Goal: Task Accomplishment & Management: Use online tool/utility

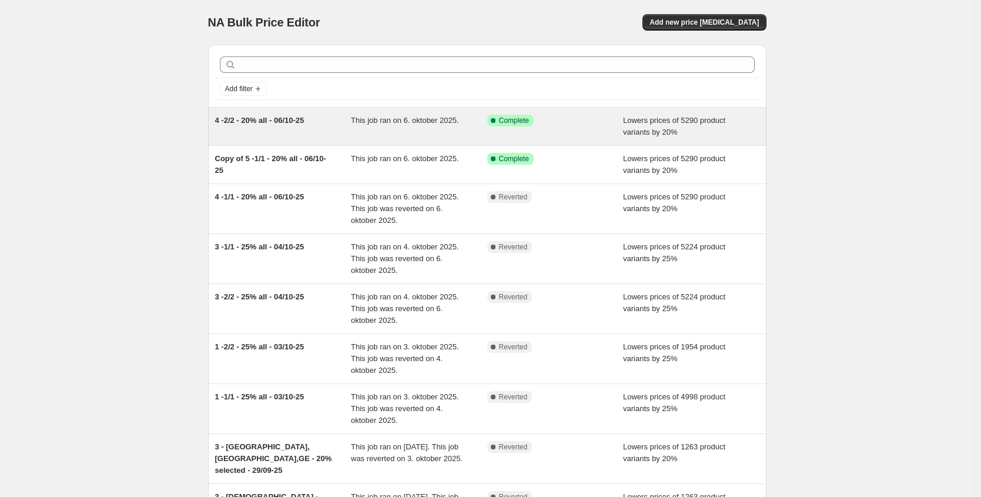
click at [261, 128] on div "4 -2/2 - 20% all - 06/10-25" at bounding box center [283, 127] width 136 height 24
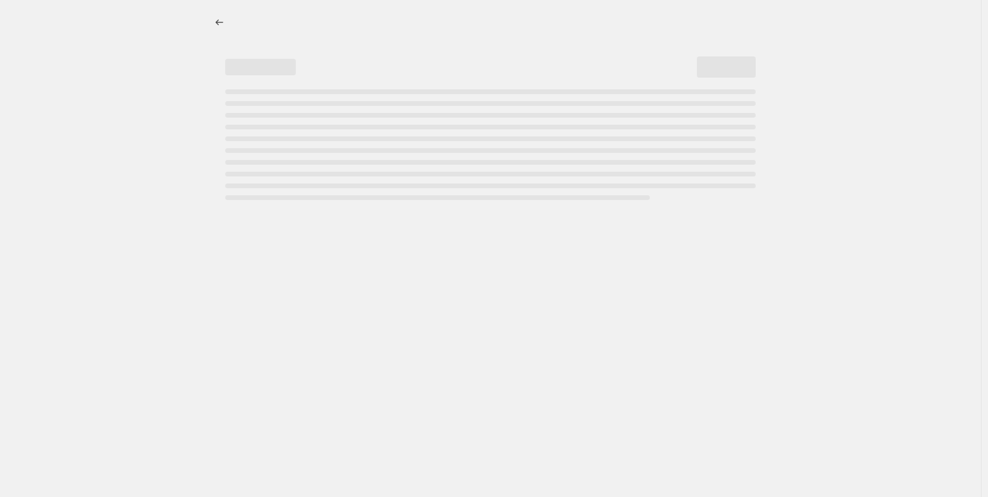
select select "percentage"
select select "tag"
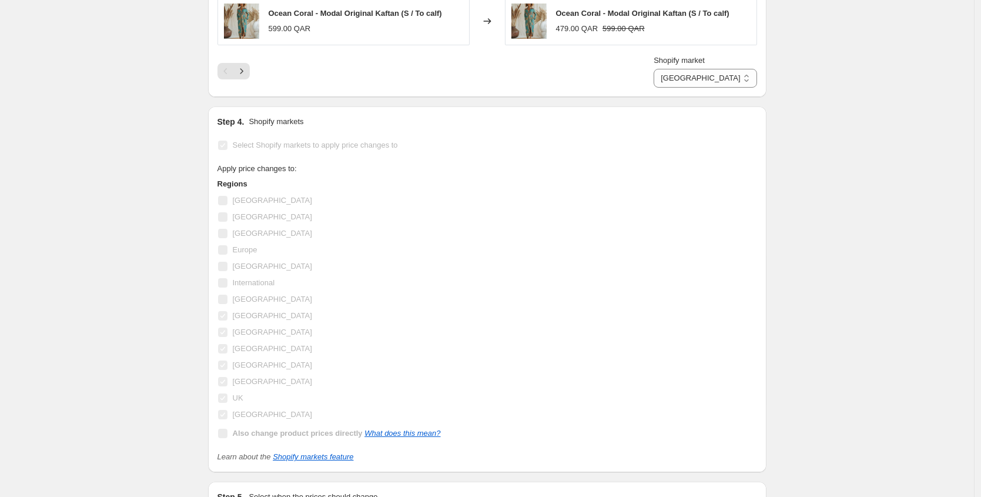
scroll to position [1218, 0]
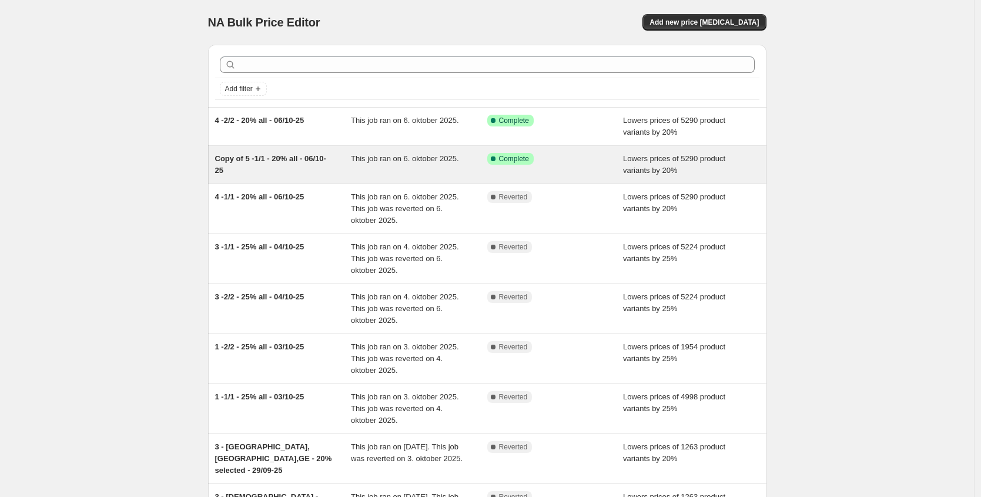
click at [314, 163] on div "Copy of 5 -1/1 - 20% all - 06/10-25" at bounding box center [283, 165] width 136 height 24
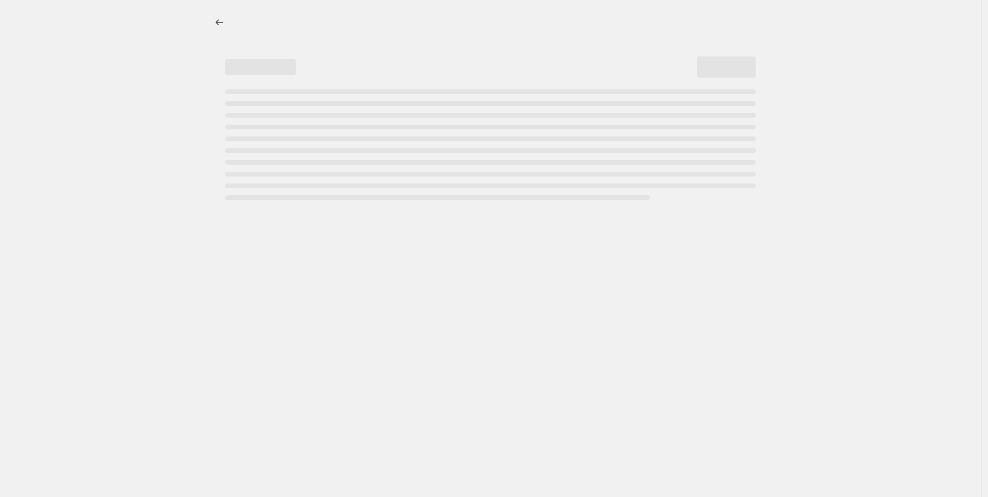
select select "percentage"
select select "tag"
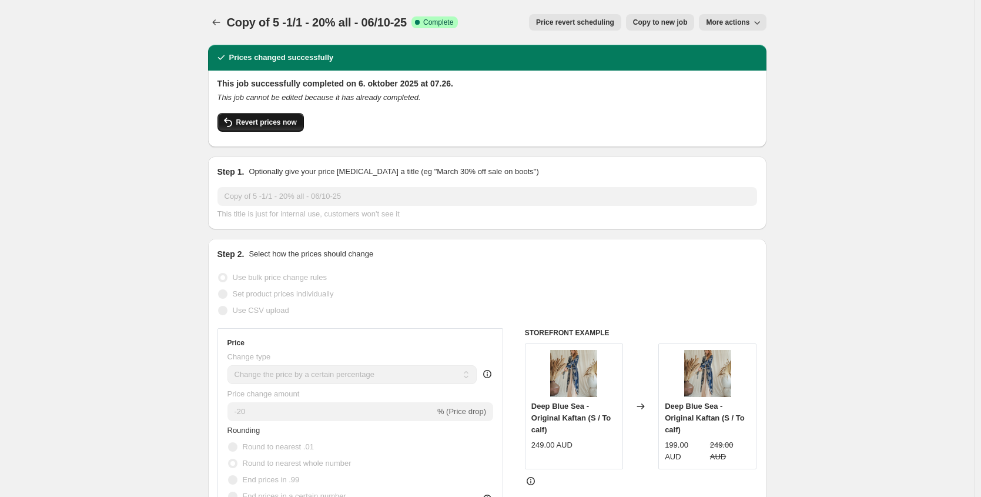
click at [272, 122] on span "Revert prices now" at bounding box center [266, 122] width 61 height 9
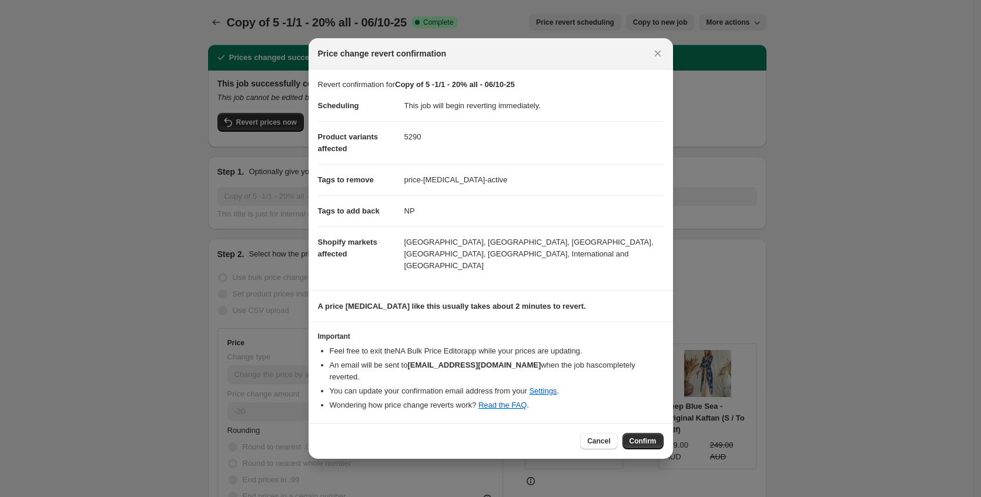
click at [640, 436] on span "Confirm" at bounding box center [643, 440] width 27 height 9
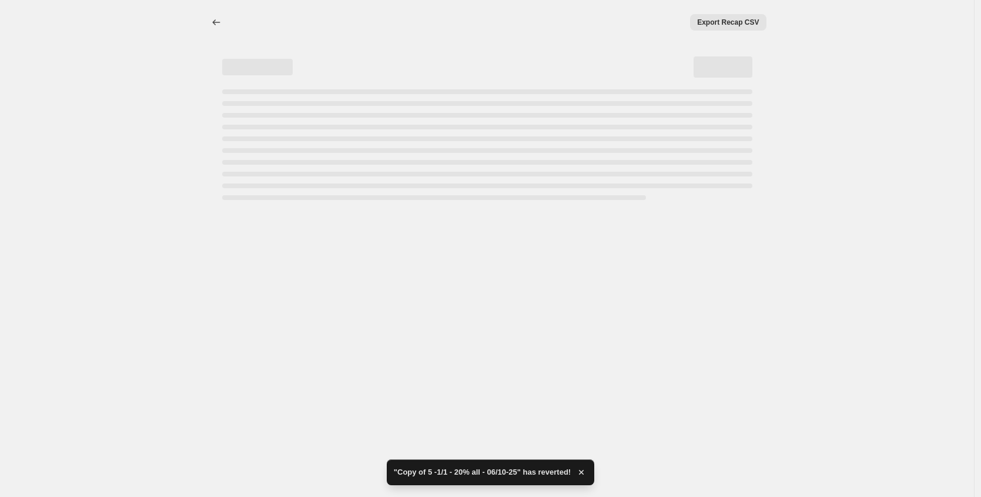
select select "percentage"
select select "tag"
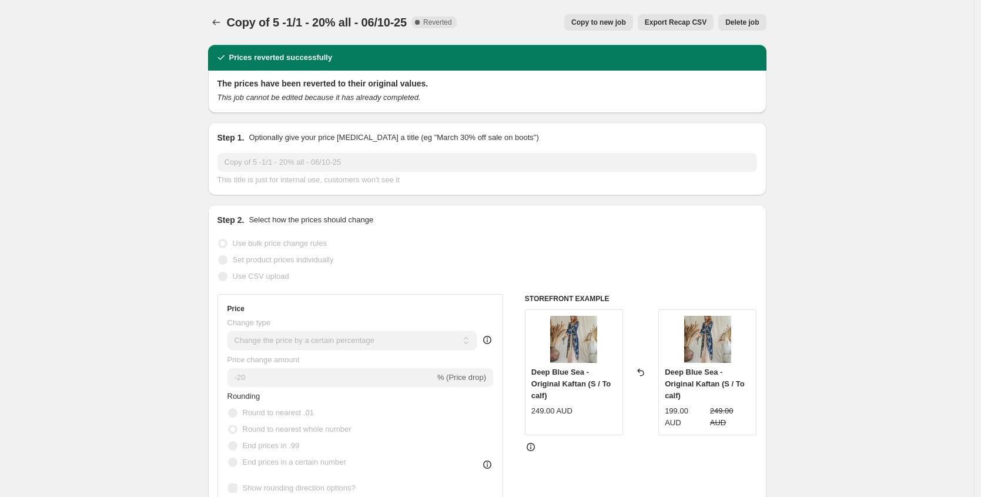
click at [594, 22] on span "Copy to new job" at bounding box center [598, 22] width 55 height 9
select select "percentage"
select select "tag"
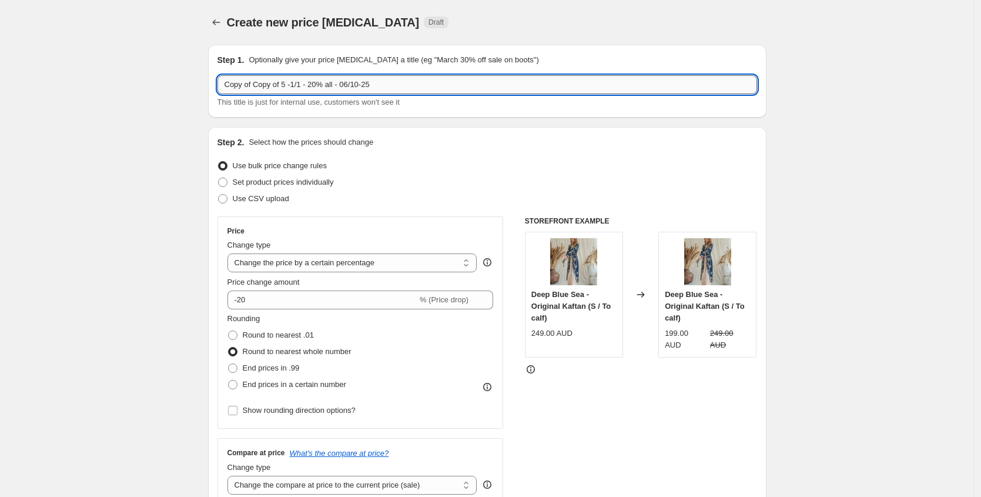
drag, startPoint x: 292, startPoint y: 85, endPoint x: 235, endPoint y: 85, distance: 57.0
click at [235, 85] on input "Copy of Copy of 5 -1/1 - 20% all - 06/10-25" at bounding box center [488, 84] width 540 height 19
click at [300, 82] on input "6 -1/1 - 20% all - 06/10-25" at bounding box center [488, 84] width 540 height 19
click at [392, 70] on div "Step 1. Optionally give your price change job a title (eg "March 30% off sale o…" at bounding box center [488, 81] width 540 height 54
click at [382, 86] on input "6 -1/1 - 20% all - 10/10-25" at bounding box center [488, 84] width 540 height 19
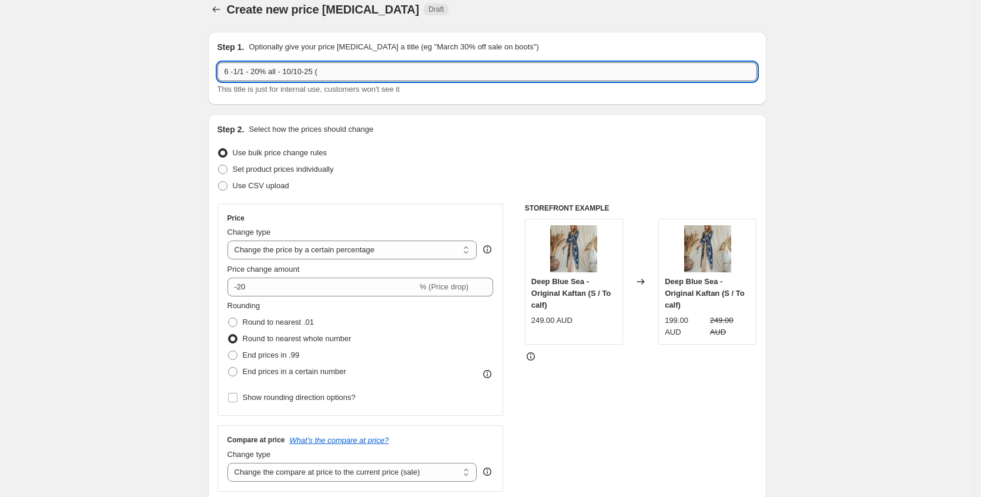
scroll to position [22, 0]
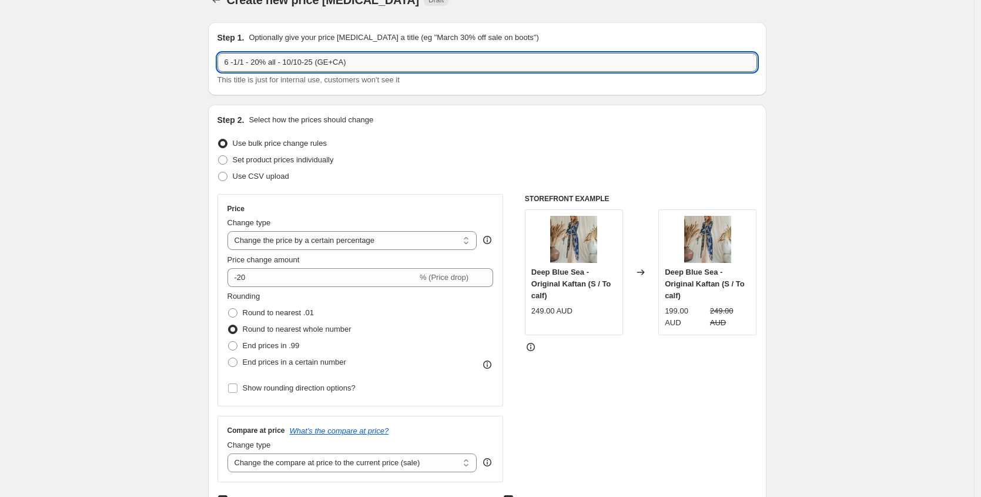
click at [327, 64] on input "6 -1/1 - 20% all - 10/10-25 (GE+CA)" at bounding box center [488, 62] width 540 height 19
type input "6 -1/1 - 20% all - 10/10-25 (minus GE+CA)"
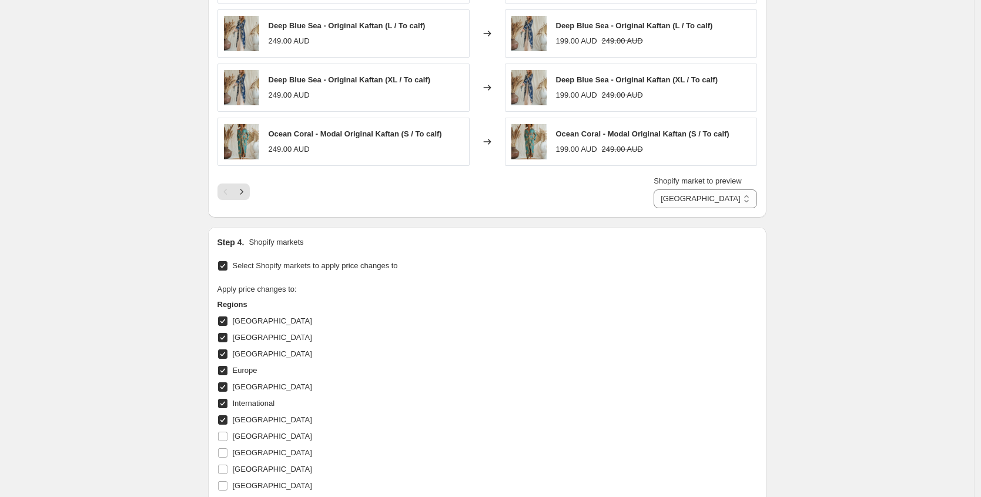
scroll to position [1011, 0]
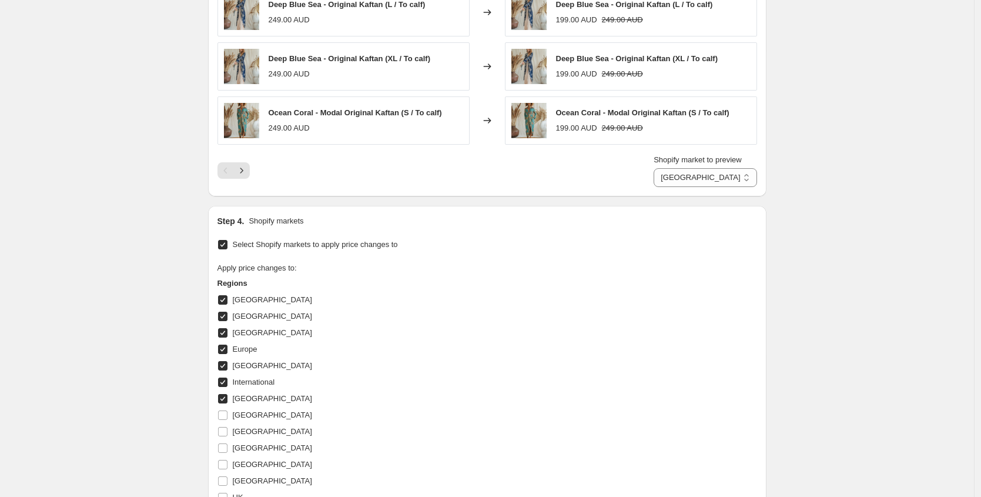
click at [224, 317] on input "[GEOGRAPHIC_DATA]" at bounding box center [222, 316] width 9 height 9
checkbox input "false"
click at [228, 369] on input "[GEOGRAPHIC_DATA]" at bounding box center [222, 365] width 9 height 9
checkbox input "false"
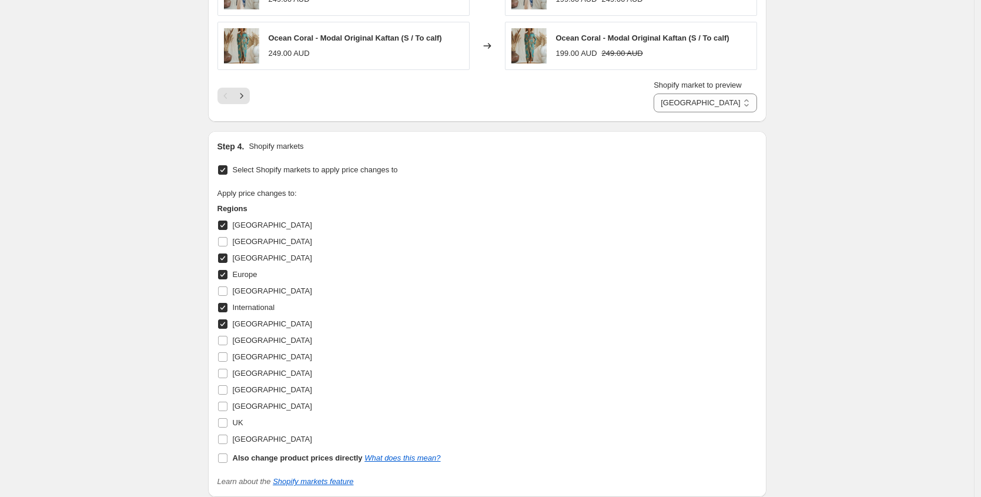
scroll to position [1268, 0]
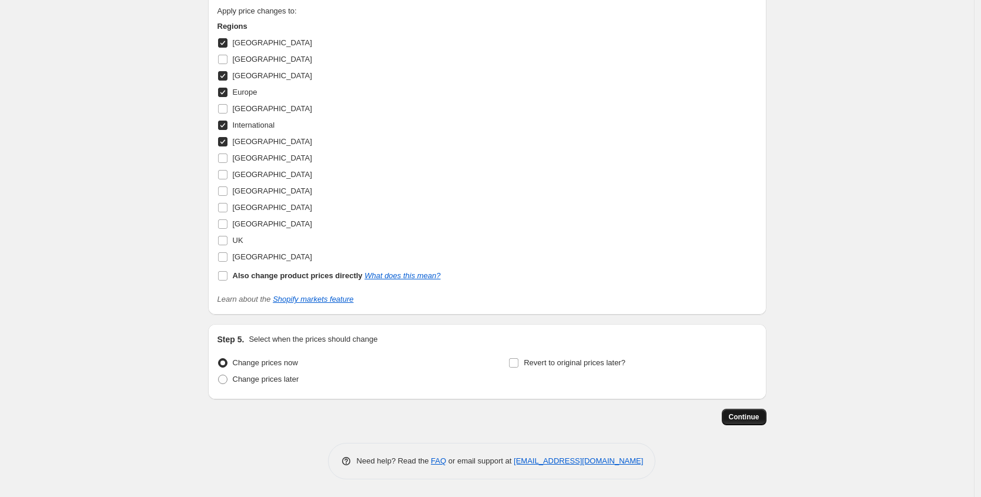
click at [734, 410] on button "Continue" at bounding box center [744, 417] width 45 height 16
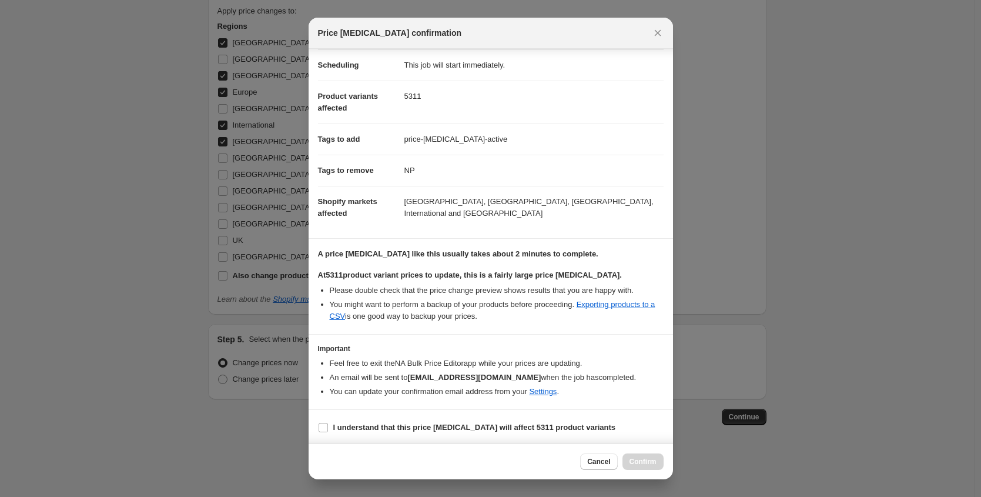
scroll to position [96, 0]
click at [420, 432] on label "I understand that this price change job will affect 5311 product variants" at bounding box center [467, 425] width 298 height 16
click at [328, 430] on input "I understand that this price change job will affect 5311 product variants" at bounding box center [323, 425] width 9 height 9
checkbox input "true"
click at [602, 463] on span "Cancel" at bounding box center [598, 461] width 23 height 9
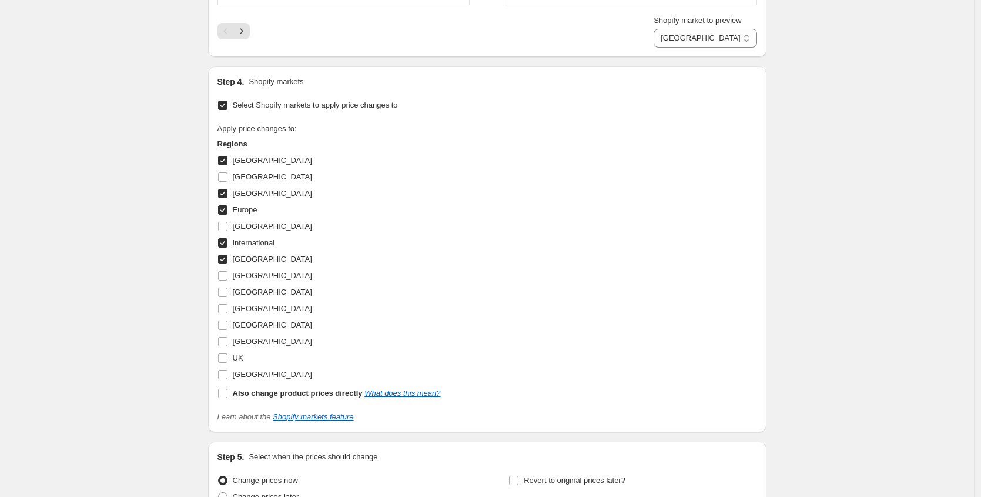
scroll to position [1268, 0]
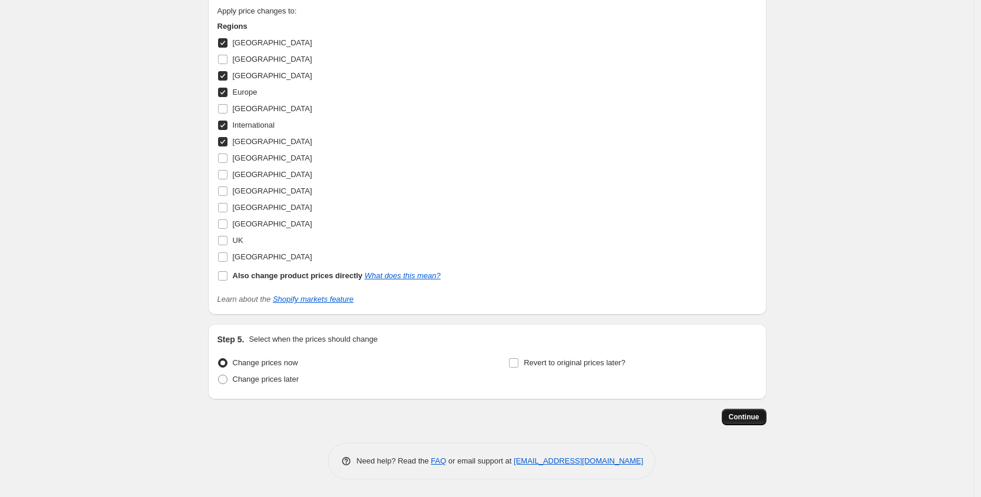
click at [742, 414] on span "Continue" at bounding box center [744, 416] width 31 height 9
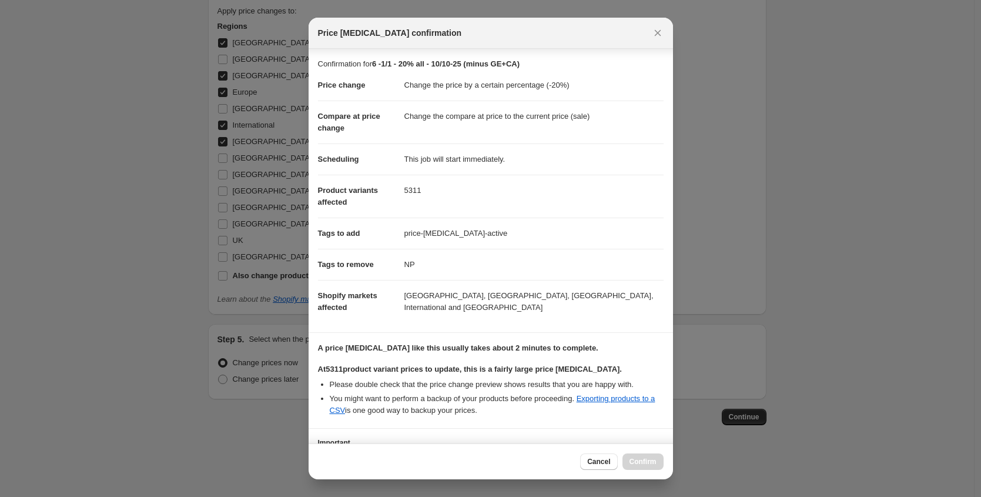
scroll to position [96, 0]
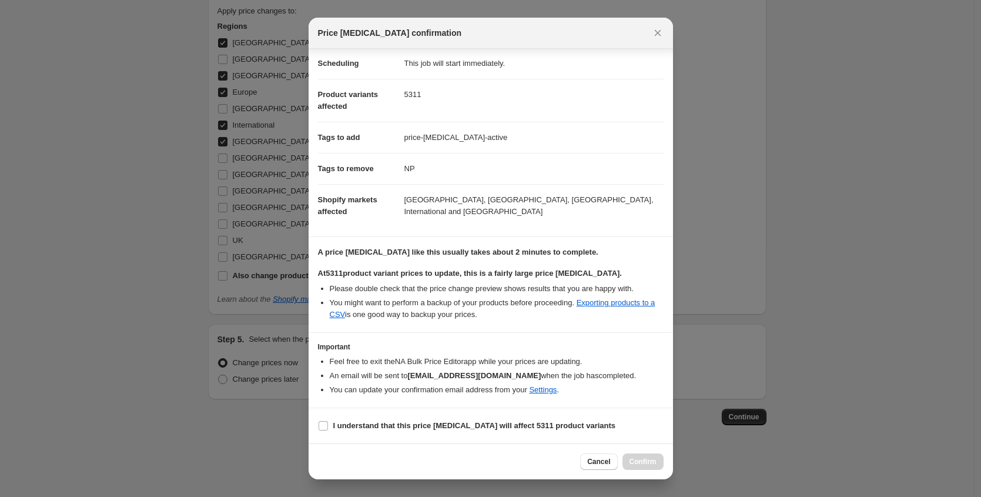
click at [431, 434] on section "I understand that this price change job will affect 5311 product variants" at bounding box center [491, 425] width 365 height 35
click at [431, 428] on b "I understand that this price change job will affect 5311 product variants" at bounding box center [474, 425] width 283 height 9
click at [328, 428] on input "I understand that this price change job will affect 5311 product variants" at bounding box center [323, 425] width 9 height 9
checkbox input "true"
click at [647, 459] on span "Confirm" at bounding box center [643, 461] width 27 height 9
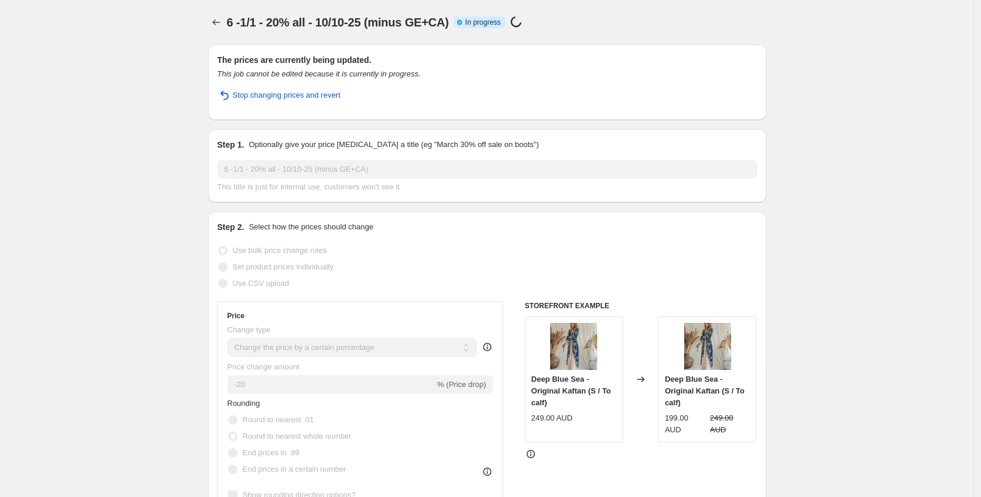
click at [493, 22] on span "In progress" at bounding box center [483, 22] width 35 height 9
click at [318, 91] on span "Stop changing prices and revert" at bounding box center [287, 95] width 108 height 12
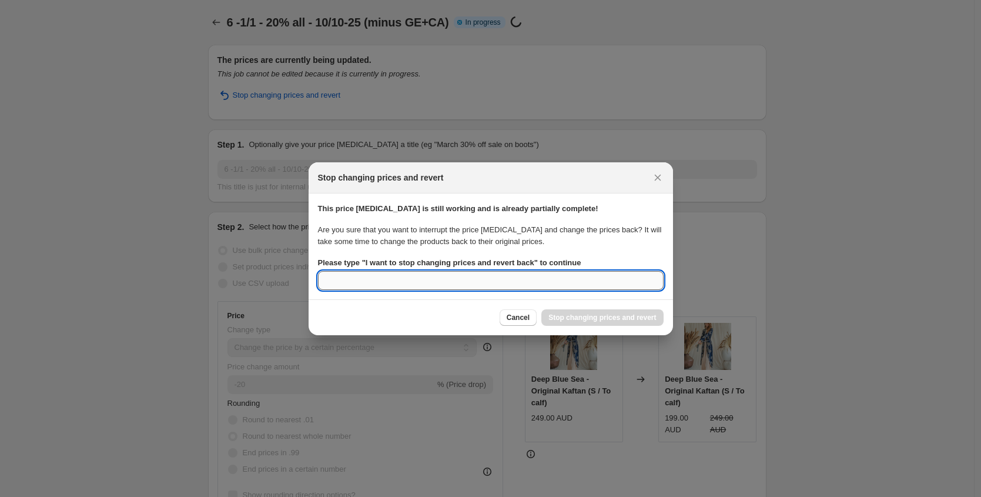
click at [510, 281] on input "Please type " I want to stop changing prices and revert back " to continue" at bounding box center [491, 280] width 346 height 19
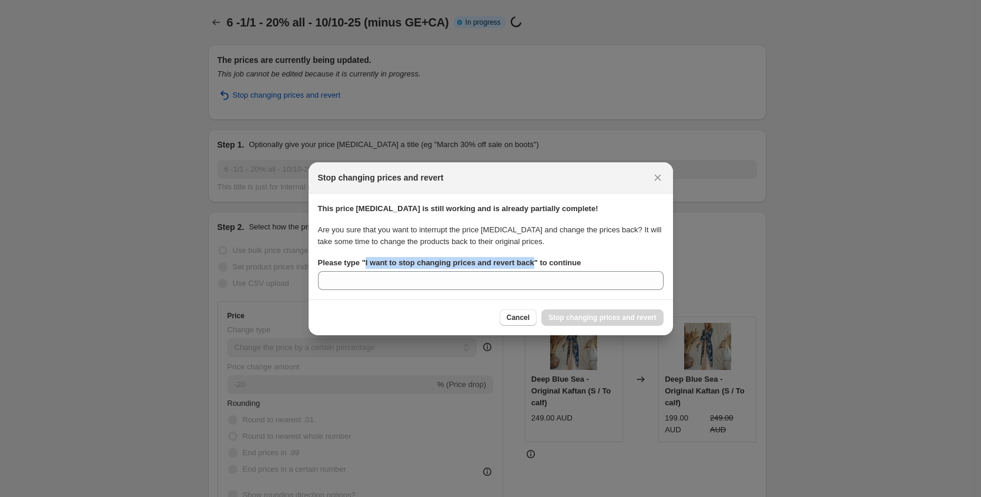
drag, startPoint x: 541, startPoint y: 262, endPoint x: 366, endPoint y: 263, distance: 175.2
click at [366, 263] on b "Please type " I want to stop changing prices and revert back " to continue" at bounding box center [449, 262] width 263 height 9
copy b "I want to stop changing prices and revert back"
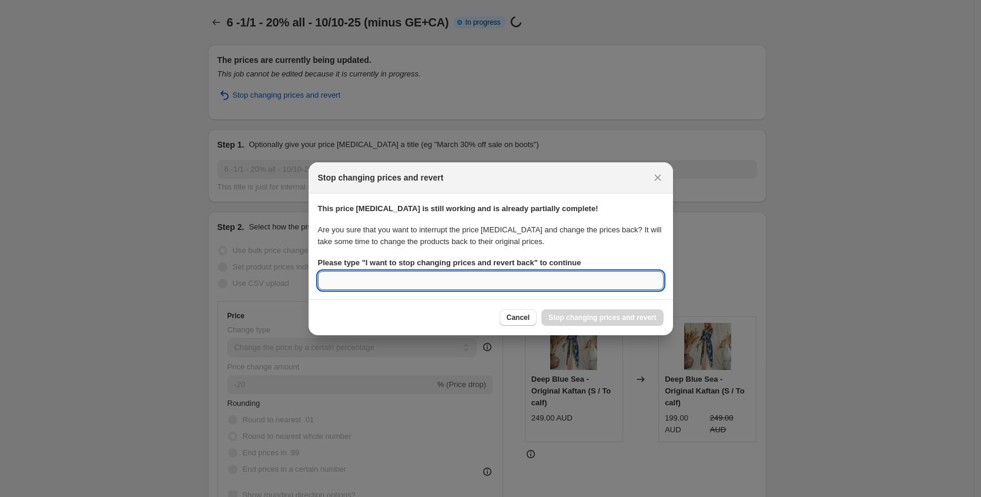
click at [370, 282] on input "Please type " I want to stop changing prices and revert back " to continue" at bounding box center [491, 280] width 346 height 19
paste input "I want to stop changing prices and revert back"
type input "I want to stop changing prices and revert back"
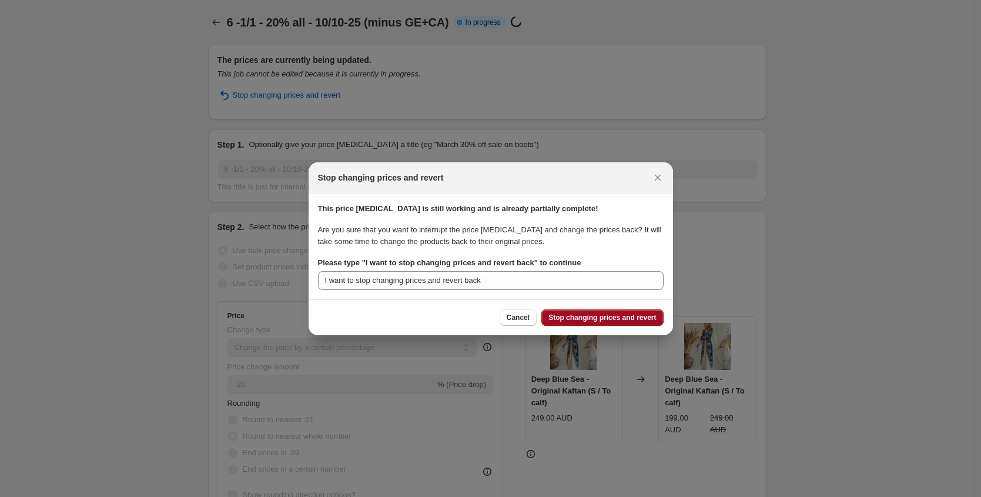
click at [579, 310] on button "Stop changing prices and revert" at bounding box center [602, 317] width 122 height 16
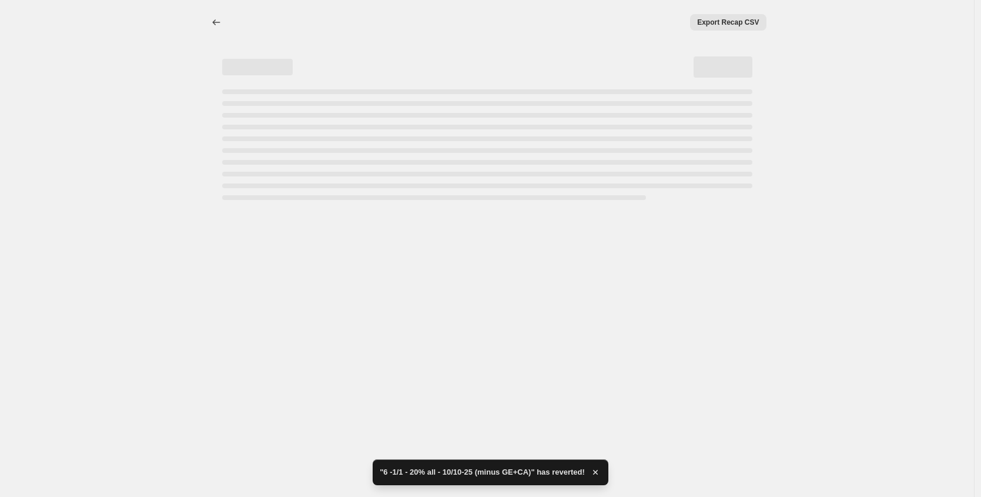
select select "percentage"
select select "tag"
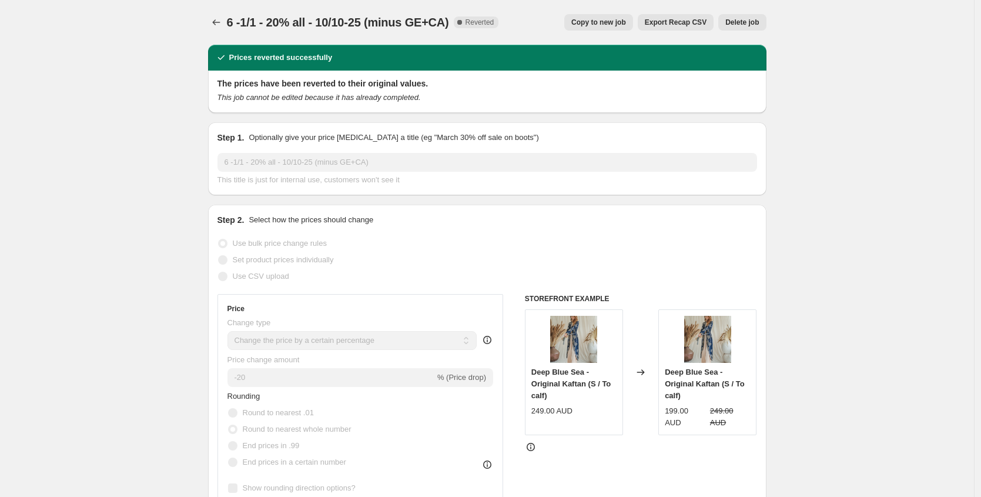
click at [601, 0] on div "6 -1/1 - 20% all - 10/10-25 (minus GE+CA). This page is ready 6 -1/1 - 20% all …" at bounding box center [487, 22] width 559 height 45
click at [596, 14] on button "Copy to new job" at bounding box center [598, 22] width 69 height 16
select select "percentage"
select select "tag"
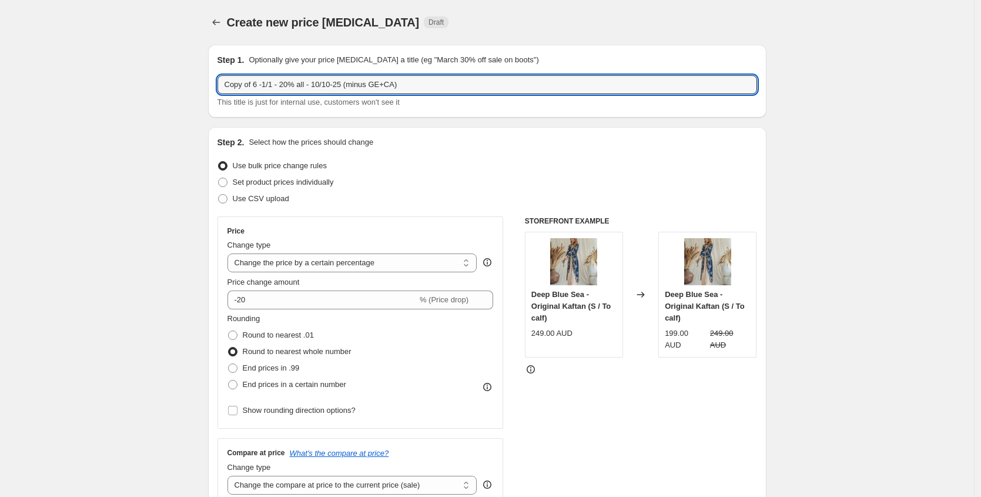
drag, startPoint x: 262, startPoint y: 85, endPoint x: 203, endPoint y: 82, distance: 58.8
type input "7 -1/1 - 20% all - 10/10-25 (minus GE+CA)"
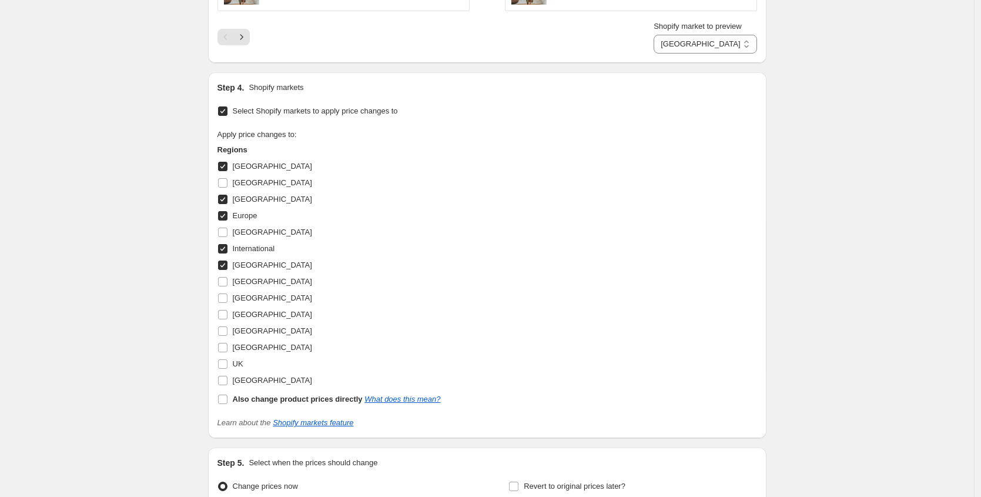
scroll to position [1268, 0]
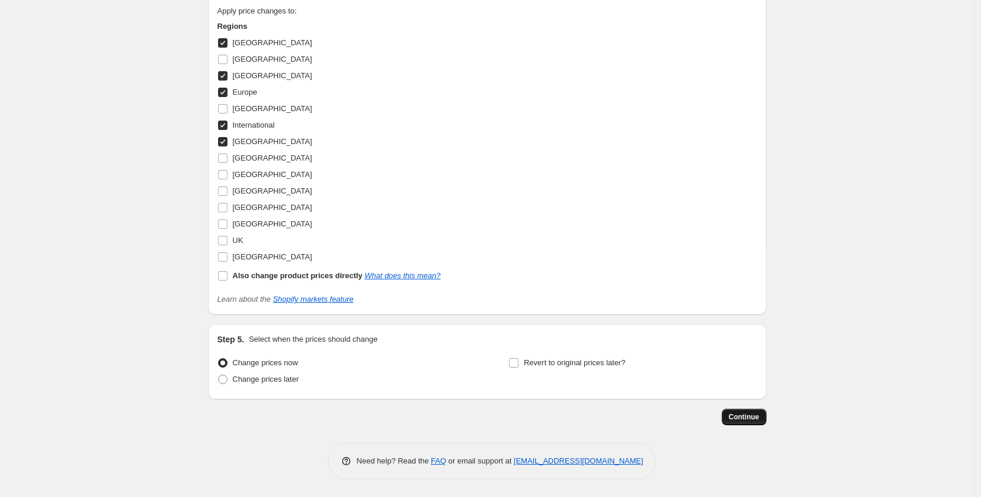
click at [743, 413] on span "Continue" at bounding box center [744, 416] width 31 height 9
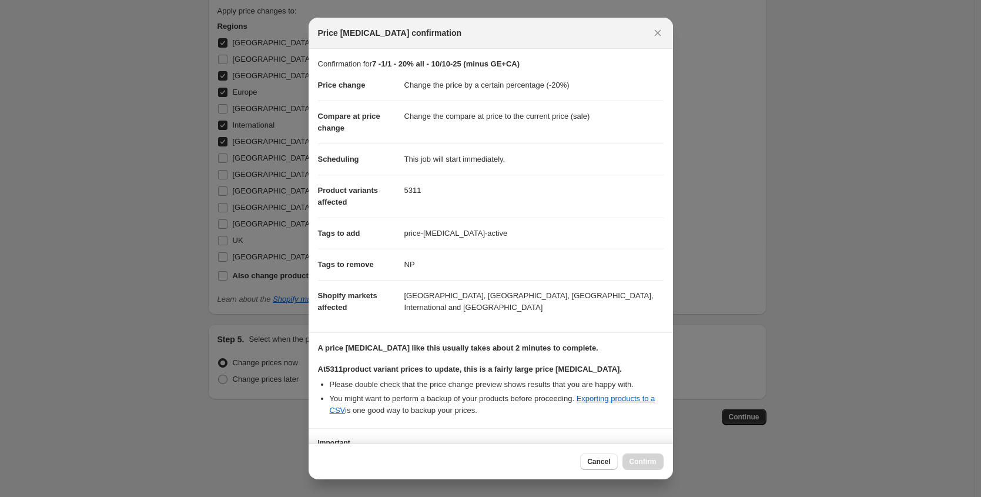
scroll to position [17, 0]
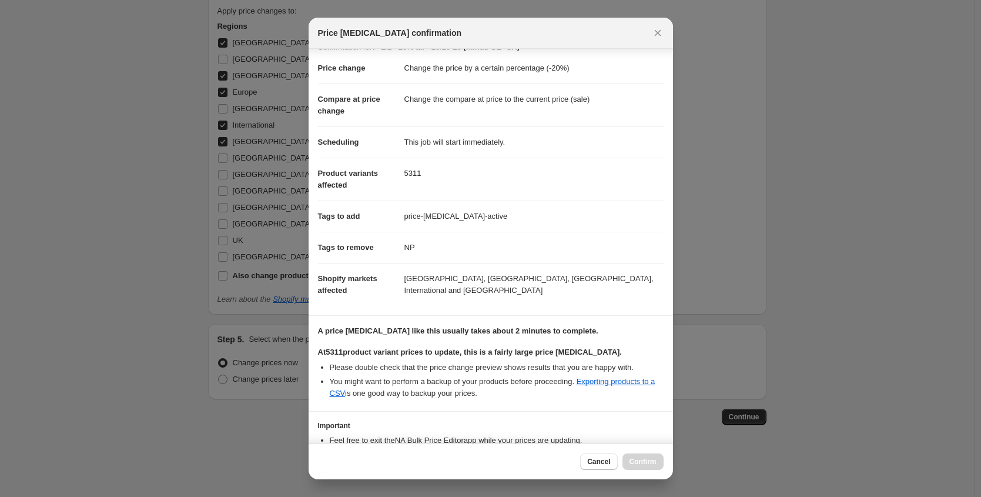
click at [601, 451] on div "Cancel Confirm" at bounding box center [491, 461] width 365 height 36
click at [601, 453] on button "Cancel" at bounding box center [598, 461] width 37 height 16
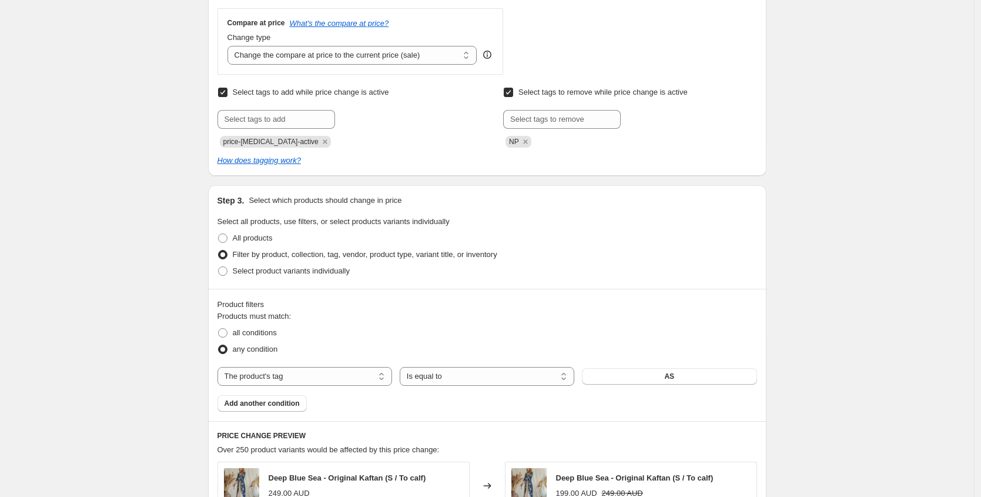
scroll to position [0, 0]
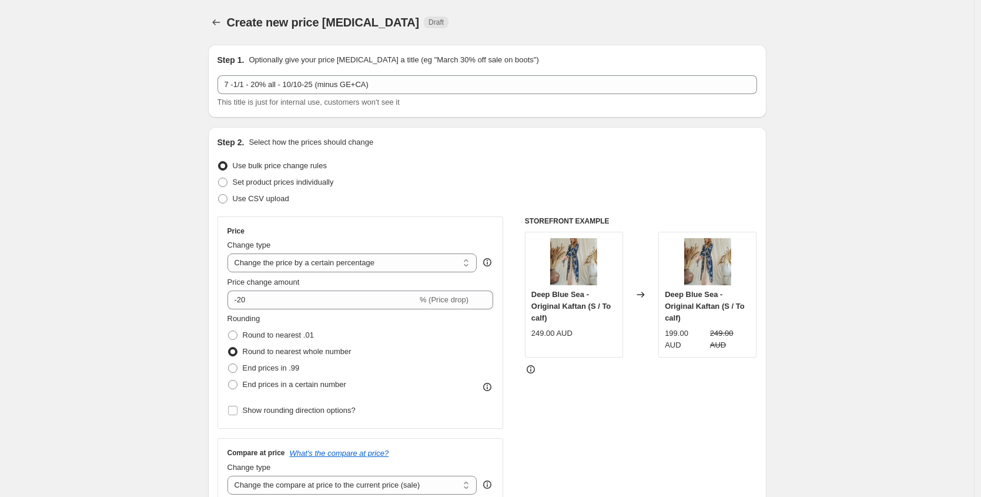
click at [218, 32] on div "Create new price change job. This page is ready Create new price change job Dra…" at bounding box center [487, 22] width 559 height 45
click at [218, 25] on icon "Price change jobs" at bounding box center [216, 22] width 12 height 12
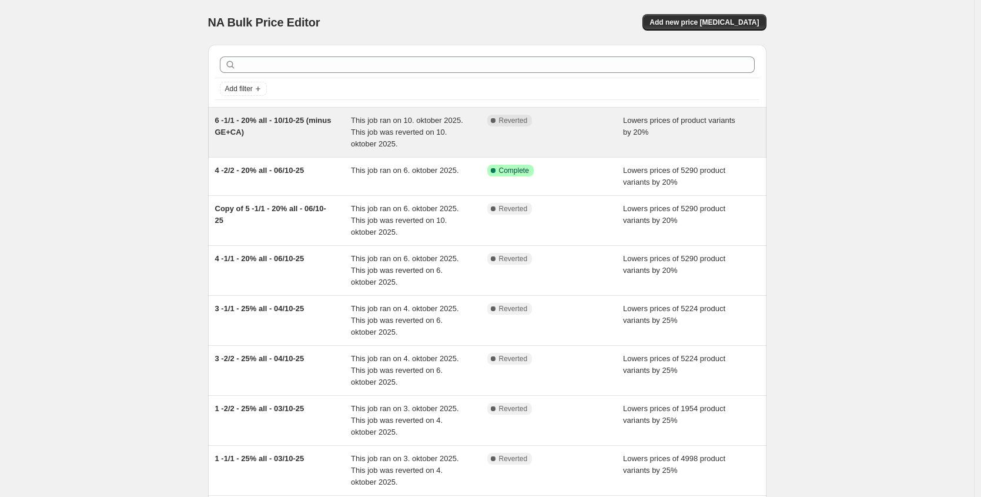
click at [343, 133] on div "6 -1/1 - 20% all - 10/10-25 (minus GE+CA)" at bounding box center [283, 132] width 136 height 35
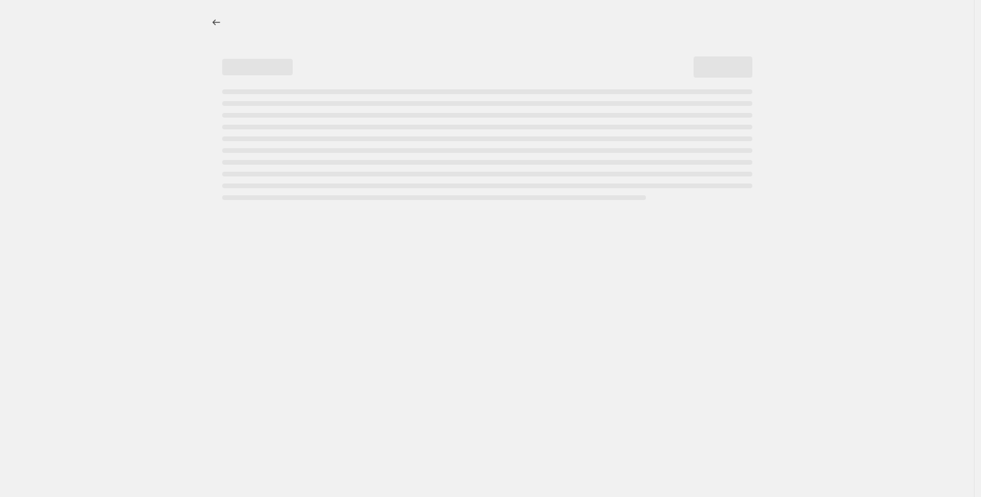
select select "percentage"
select select "tag"
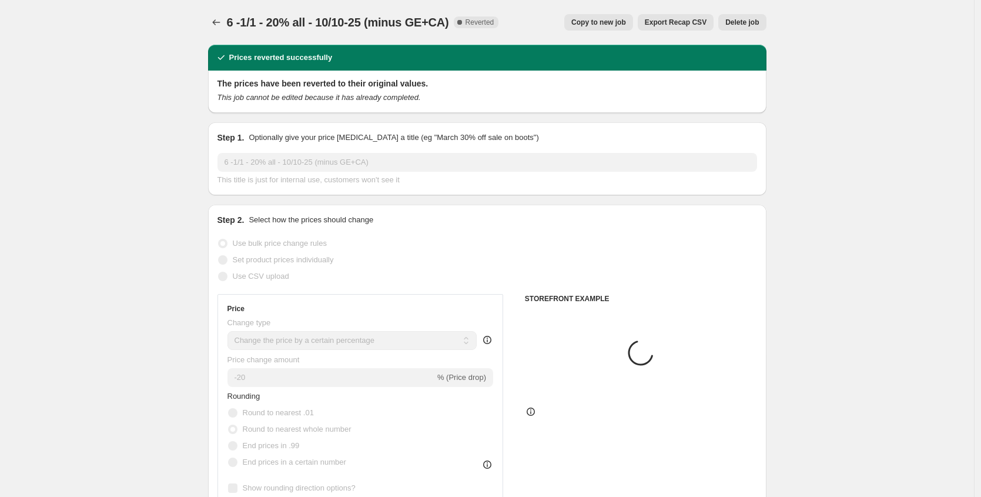
click at [605, 19] on span "Copy to new job" at bounding box center [598, 22] width 55 height 9
select select "percentage"
select select "tag"
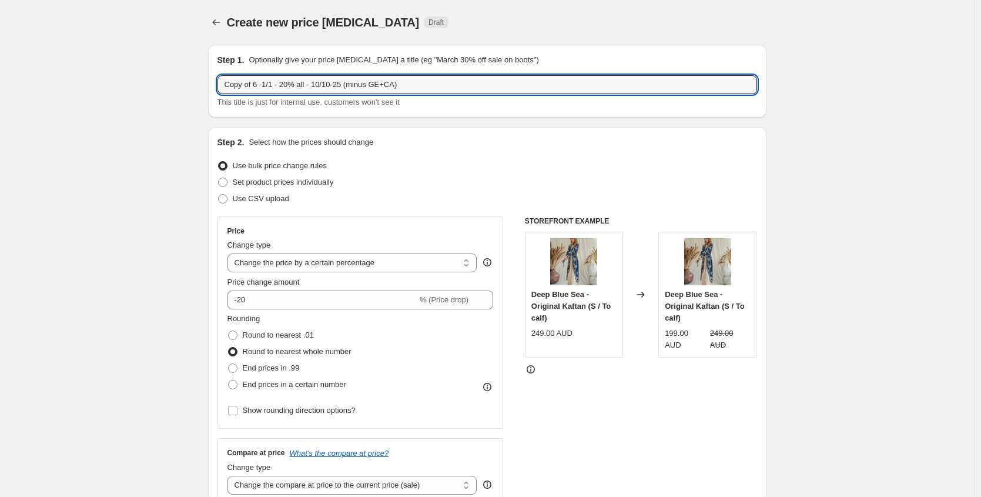
drag, startPoint x: 261, startPoint y: 85, endPoint x: 191, endPoint y: 83, distance: 70.0
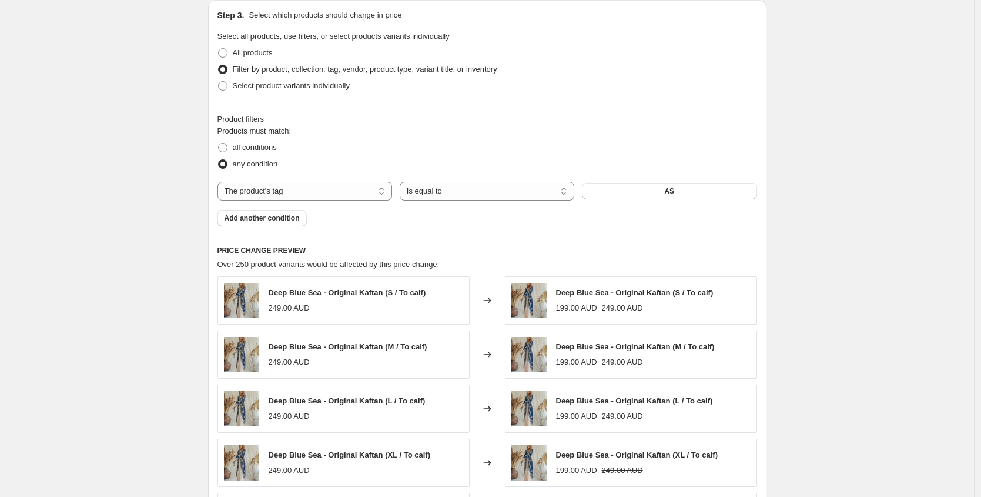
scroll to position [620, 0]
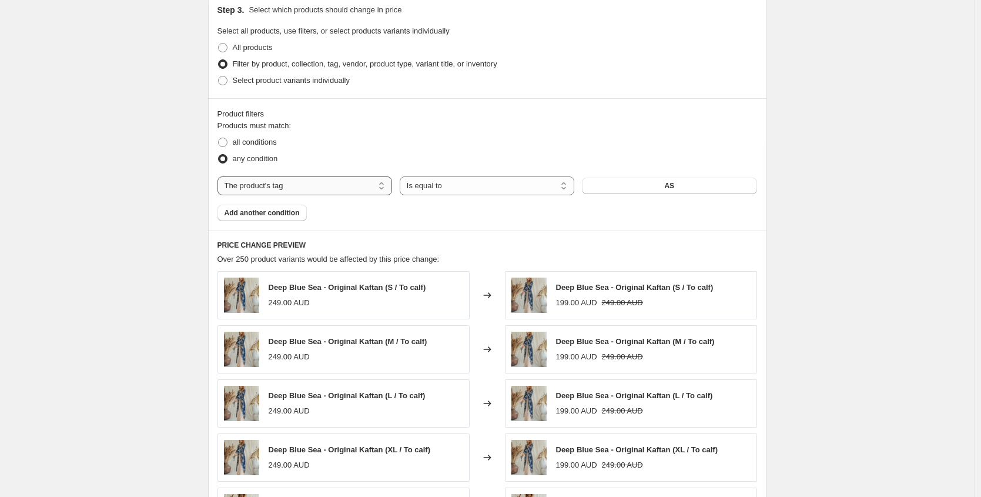
type input "7 -1/1 - 20% all - 10/10-25 (minus GE+CA)"
click at [323, 190] on select "The product The product's collection The product's tag The product's vendor The…" at bounding box center [305, 185] width 175 height 19
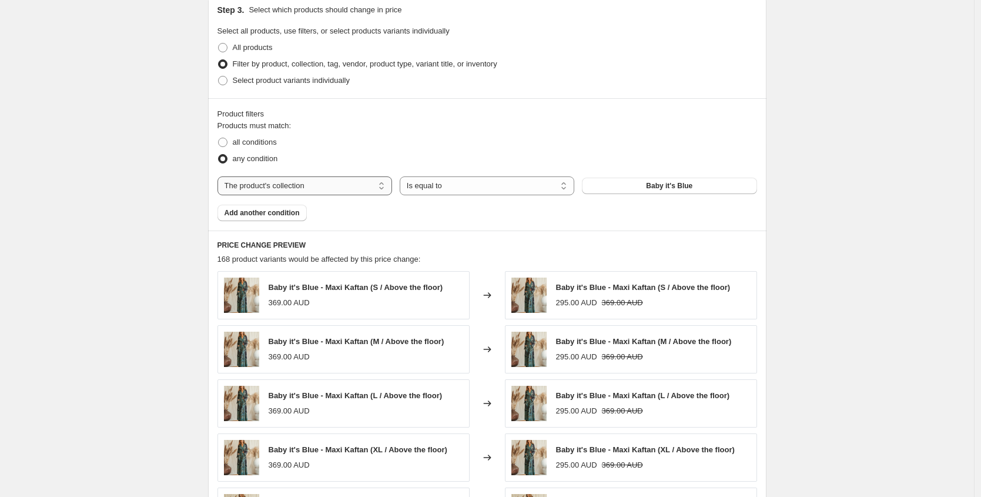
click at [363, 189] on select "The product The product's collection The product's tag The product's vendor The…" at bounding box center [305, 185] width 175 height 19
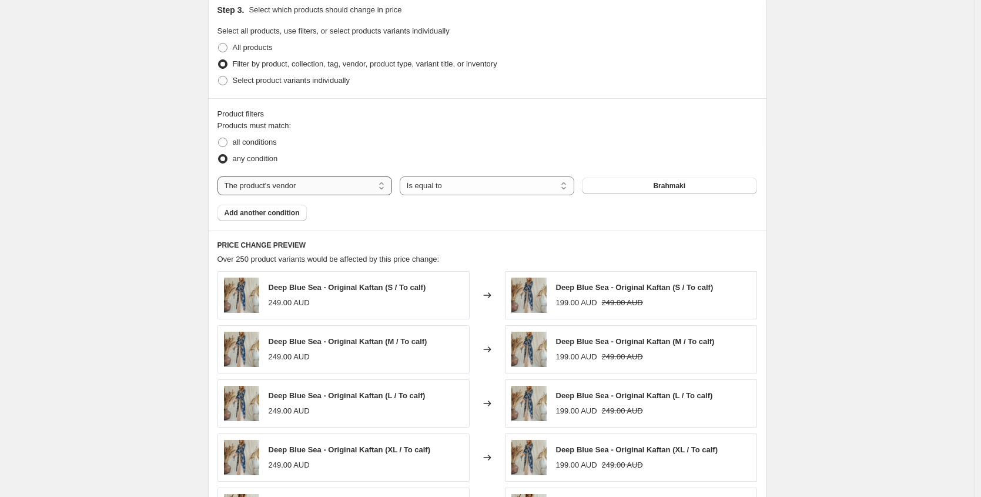
click at [357, 189] on select "The product The product's collection The product's tag The product's vendor The…" at bounding box center [305, 185] width 175 height 19
select select "tag"
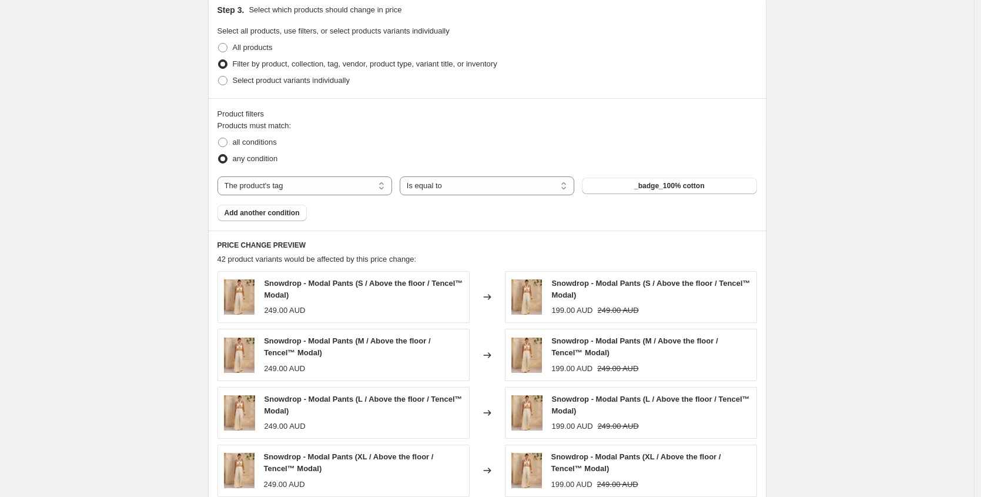
click at [638, 182] on span "_badge_100% cotton" at bounding box center [669, 185] width 70 height 9
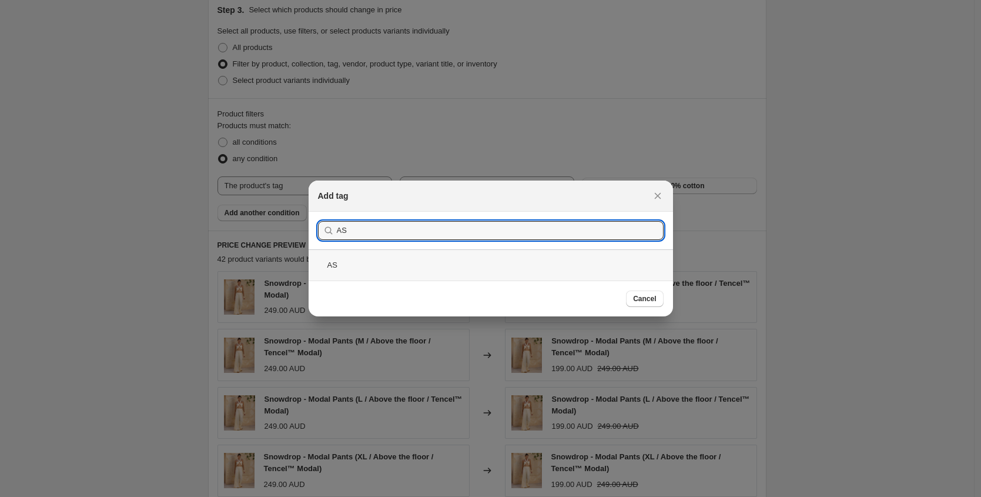
type input "AS"
click at [407, 276] on div "AS" at bounding box center [491, 264] width 365 height 31
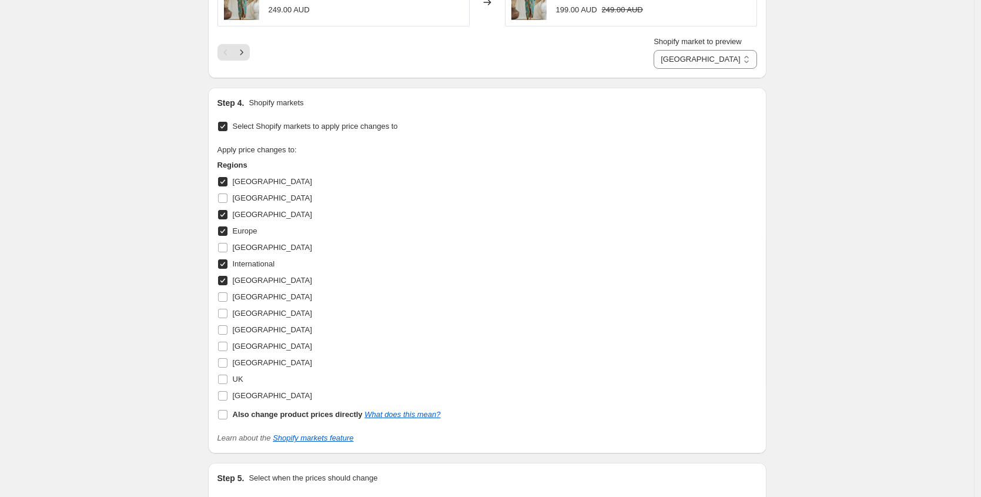
scroll to position [1268, 0]
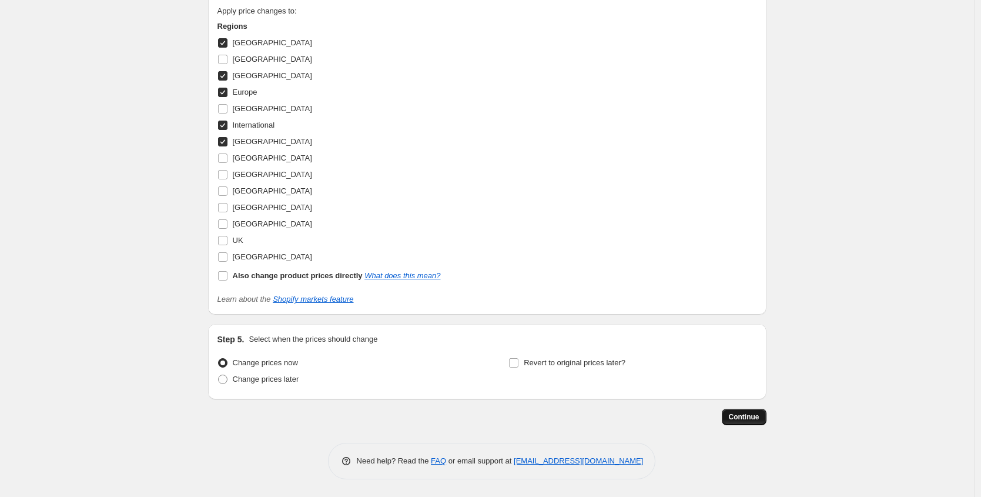
click at [751, 417] on span "Continue" at bounding box center [744, 416] width 31 height 9
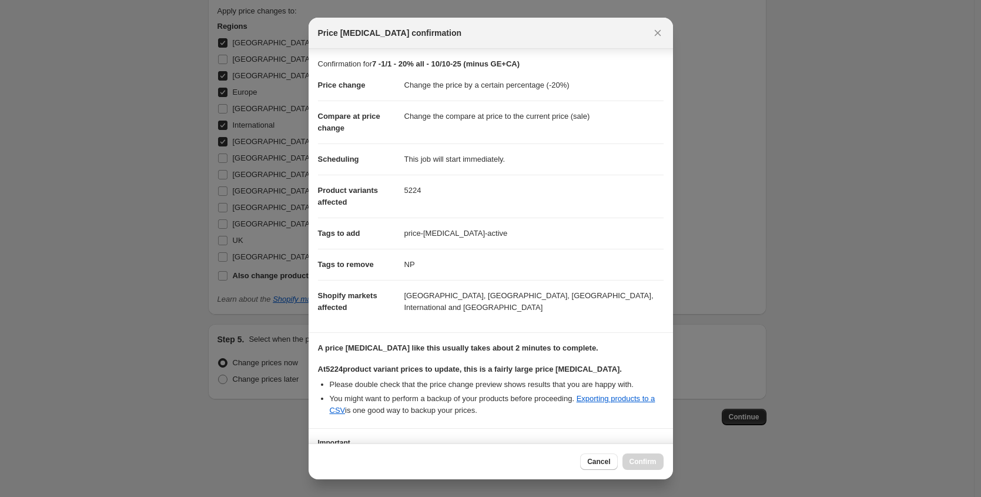
scroll to position [96, 0]
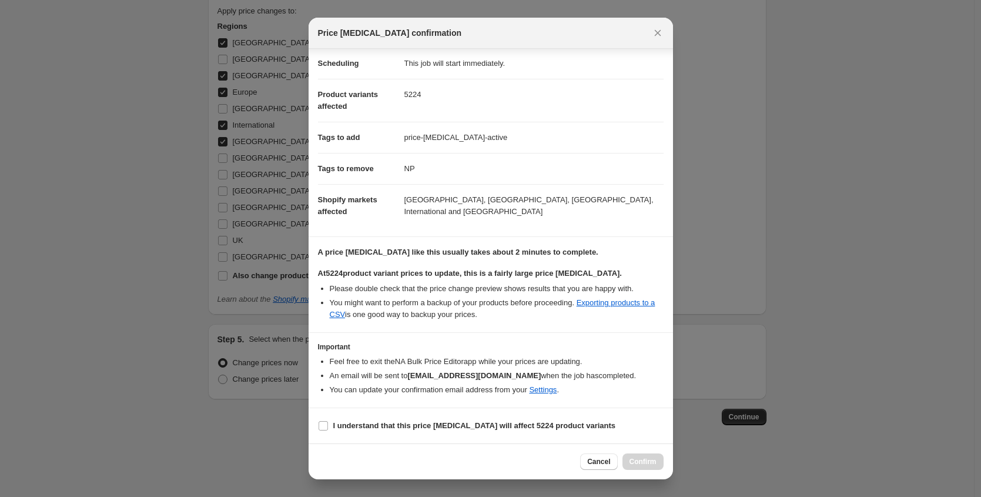
click at [459, 414] on section "I understand that this price change job will affect 5224 product variants" at bounding box center [491, 425] width 365 height 35
click at [459, 424] on b "I understand that this price change job will affect 5224 product variants" at bounding box center [474, 425] width 283 height 9
click at [328, 424] on input "I understand that this price change job will affect 5224 product variants" at bounding box center [323, 425] width 9 height 9
checkbox input "true"
click at [644, 462] on span "Confirm" at bounding box center [643, 461] width 27 height 9
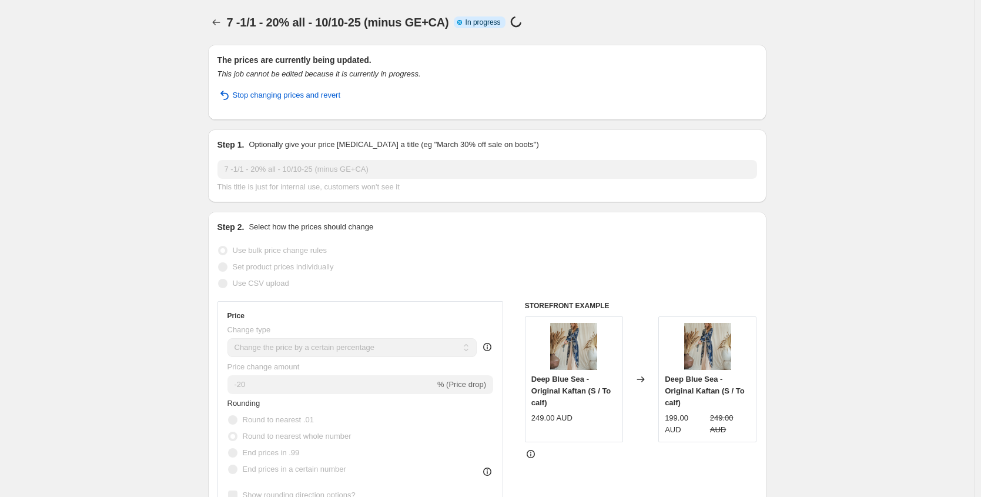
select select "percentage"
select select "tag"
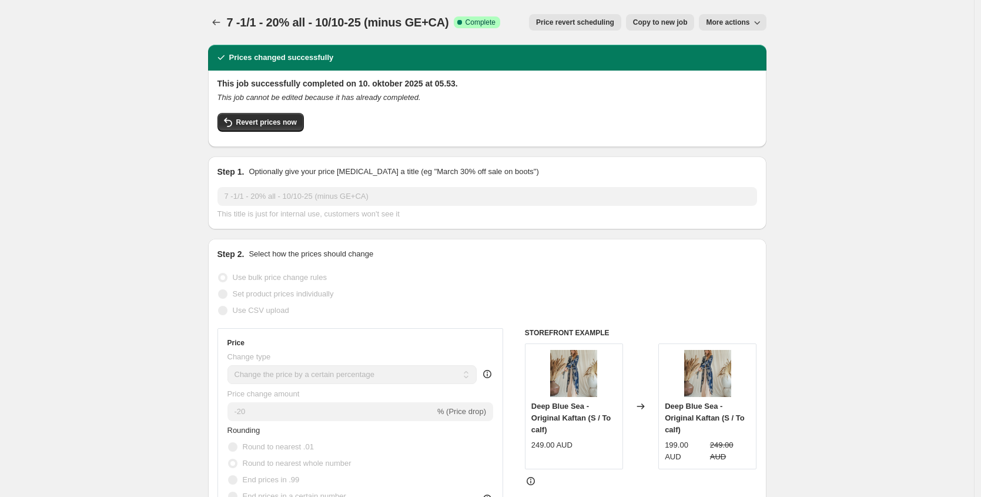
click at [641, 22] on span "Copy to new job" at bounding box center [660, 22] width 55 height 9
select select "percentage"
select select "tag"
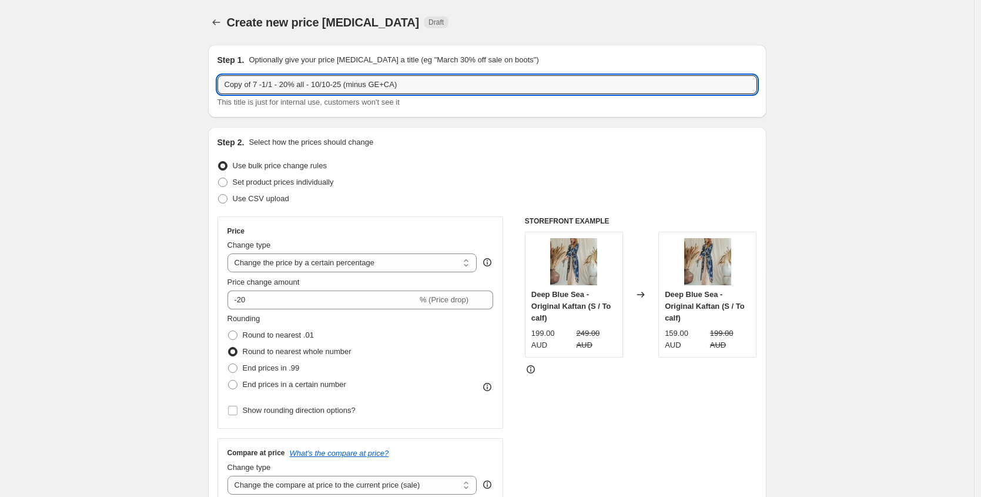
drag, startPoint x: 262, startPoint y: 85, endPoint x: 202, endPoint y: 84, distance: 59.4
click at [265, 82] on input "8 -1/1 - 20% all - 10/10-25 (minus GE+CA)" at bounding box center [488, 84] width 540 height 19
click at [276, 86] on input "8 -1/1 - 25% all - 10/10-25 (minus GE+CA)" at bounding box center [488, 84] width 540 height 19
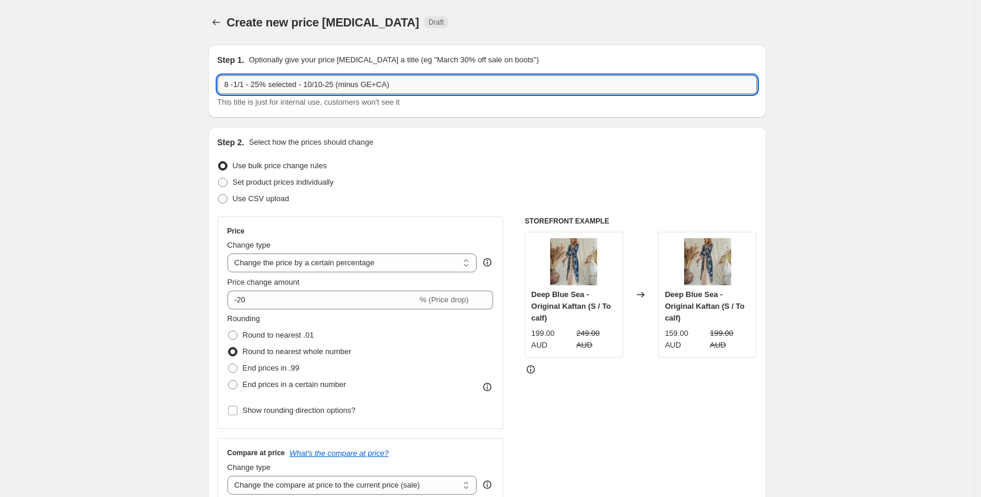
click at [376, 88] on input "8 -1/1 - 25% selected - 10/10-25 (minus GE+CA)" at bounding box center [488, 84] width 540 height 19
click at [373, 88] on input "8 -1/1 - 25% selected - 10/10-25 (minus GE+CA)" at bounding box center [488, 84] width 540 height 19
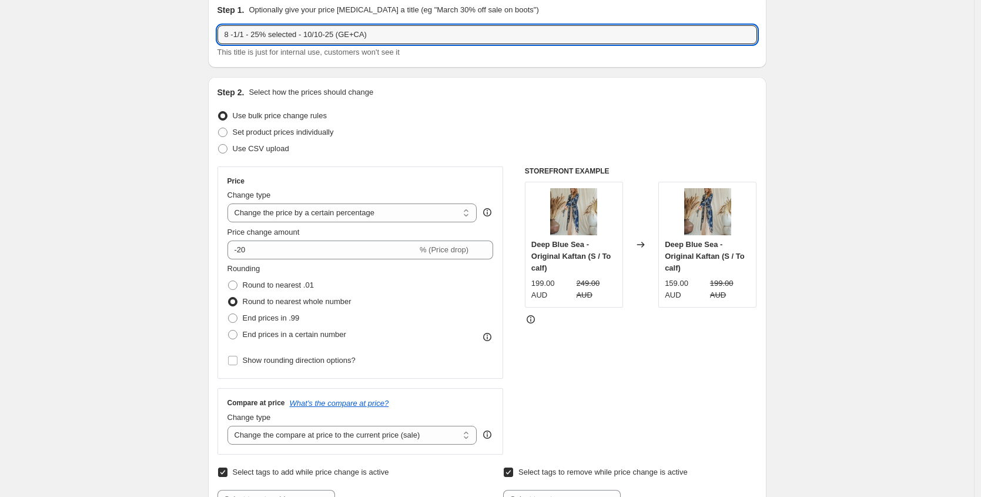
scroll to position [61, 0]
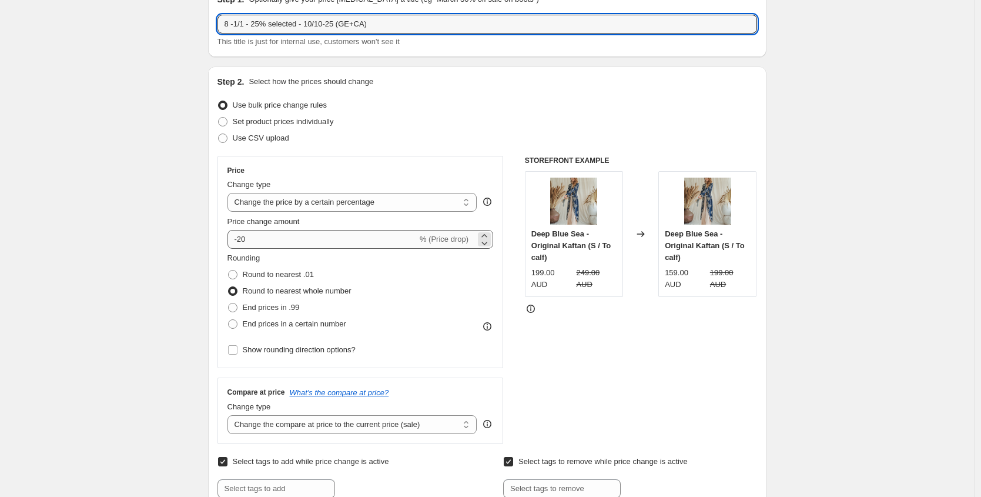
type input "8 -1/1 - 25% selected - 10/10-25 (GE+CA)"
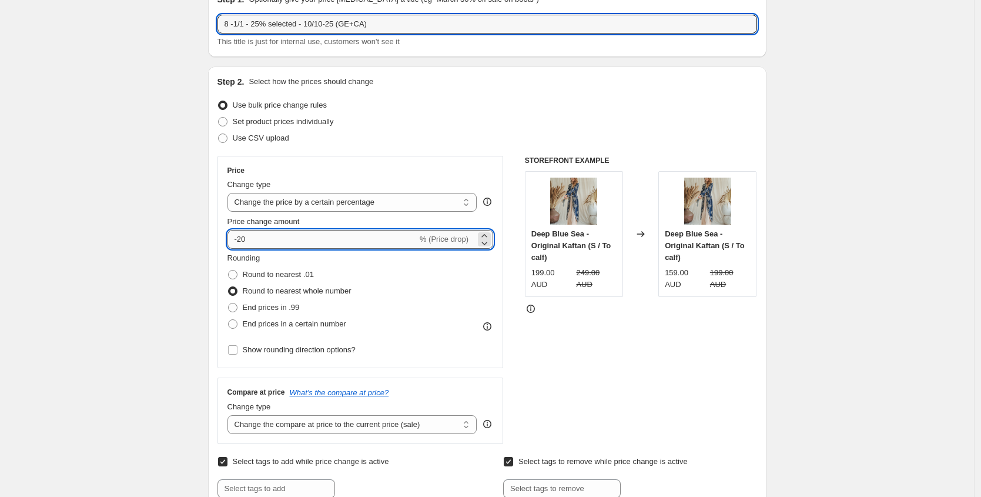
click at [252, 244] on input "-20" at bounding box center [323, 239] width 190 height 19
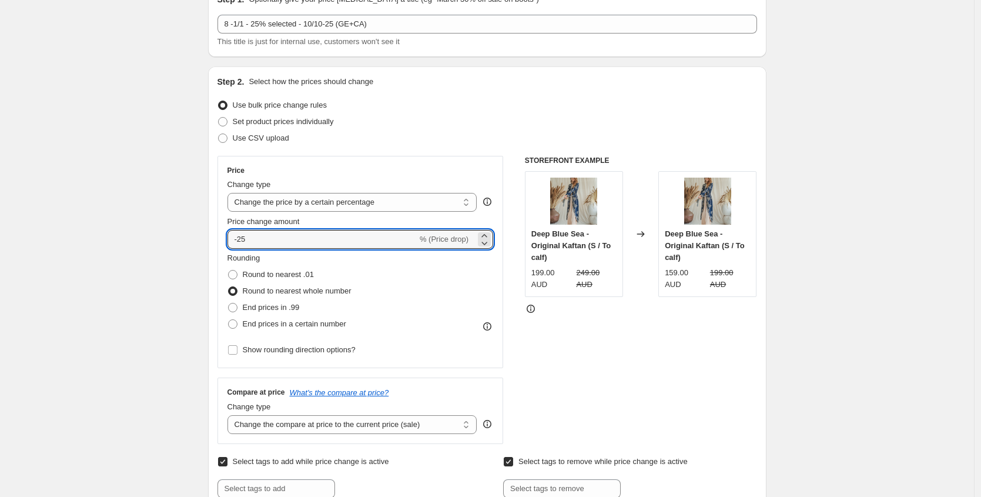
type input "-25"
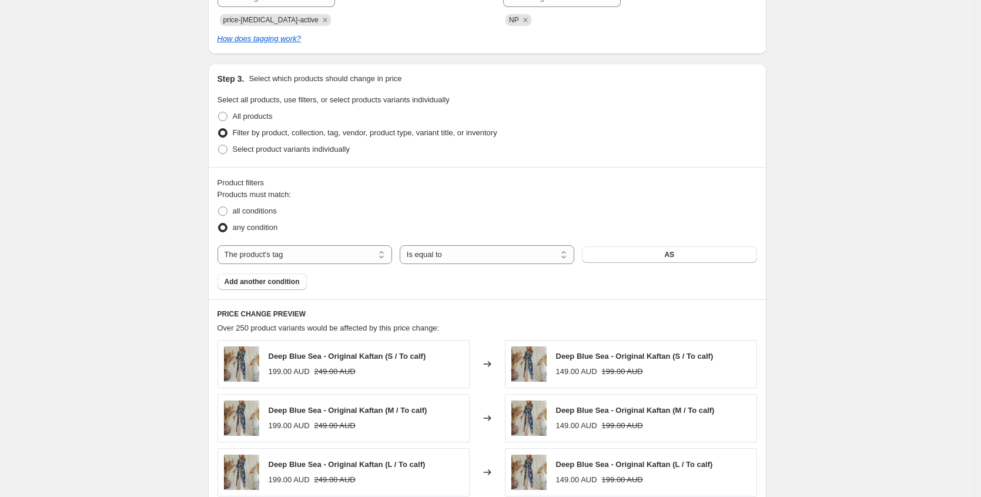
scroll to position [566, 0]
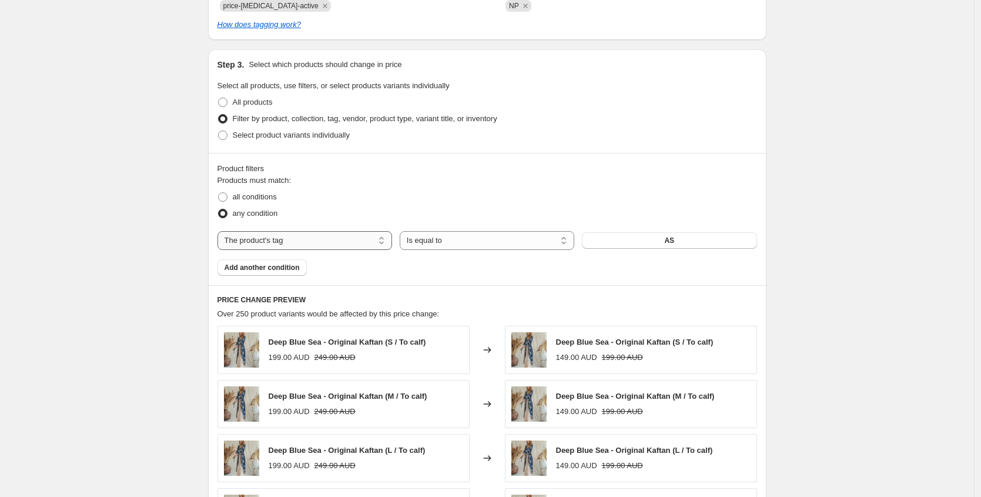
click at [313, 239] on select "The product The product's collection The product's tag The product's vendor The…" at bounding box center [305, 240] width 175 height 19
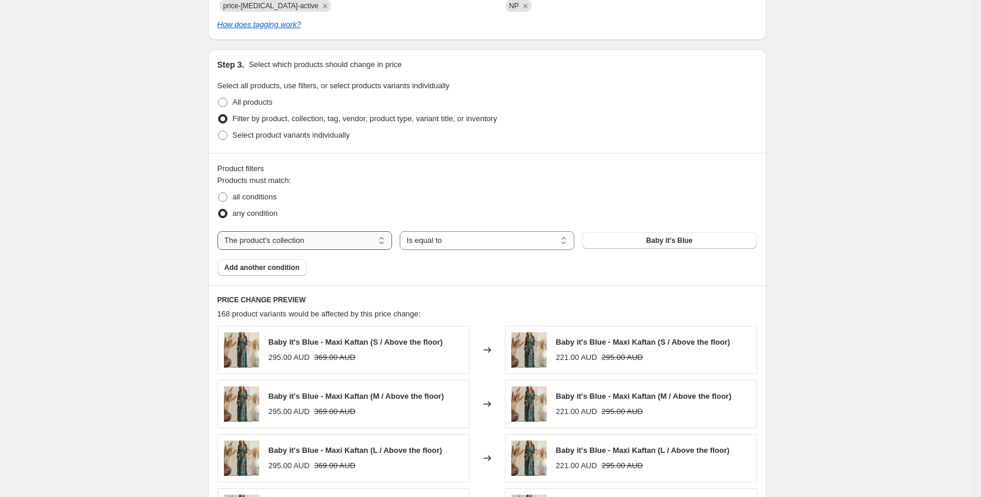
click at [323, 234] on select "The product The product's collection The product's tag The product's vendor The…" at bounding box center [305, 240] width 175 height 19
select select "tag"
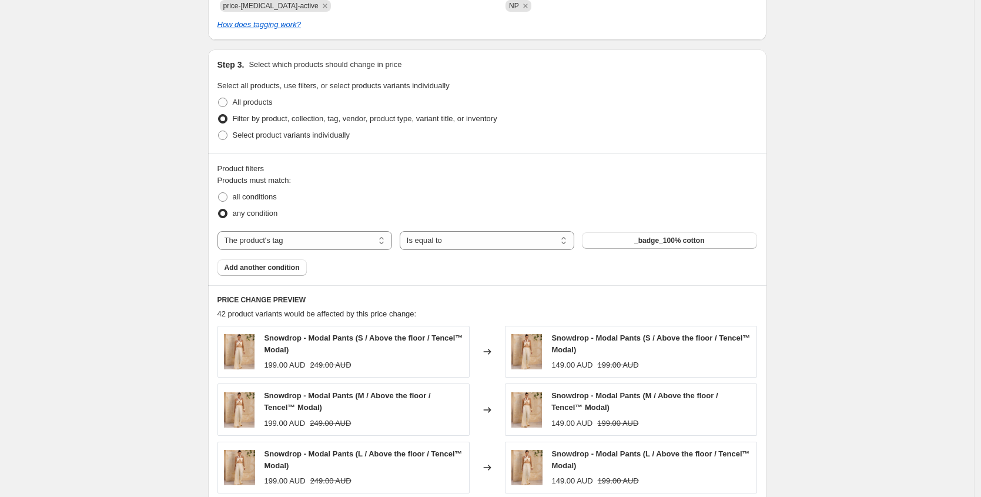
click at [690, 240] on span "_badge_100% cotton" at bounding box center [669, 240] width 70 height 9
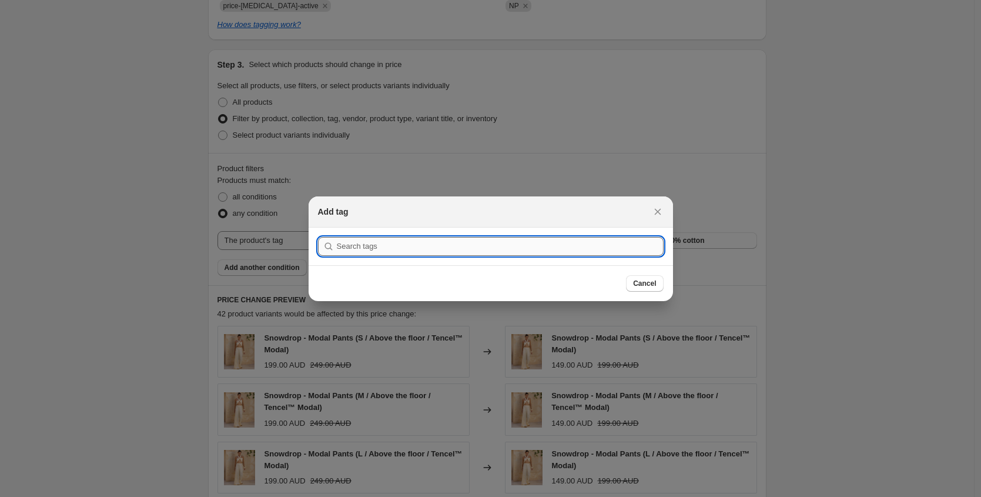
click at [529, 254] on input ":rp7:" at bounding box center [500, 246] width 327 height 19
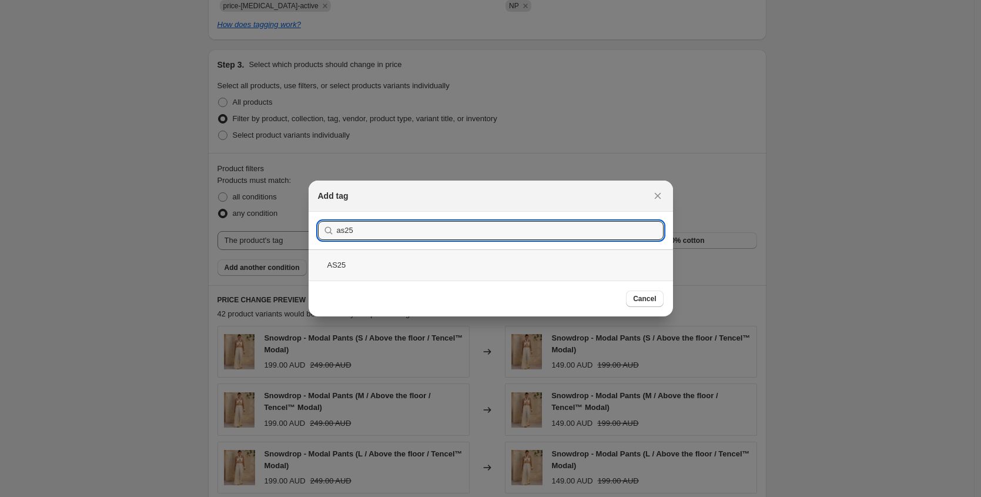
type input "as25"
click at [359, 265] on div "AS25" at bounding box center [491, 264] width 365 height 31
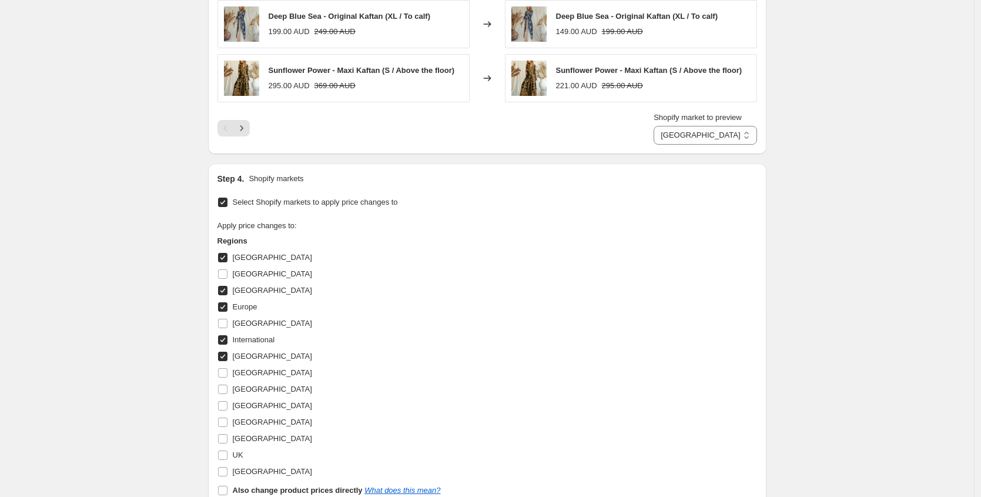
scroll to position [1072, 0]
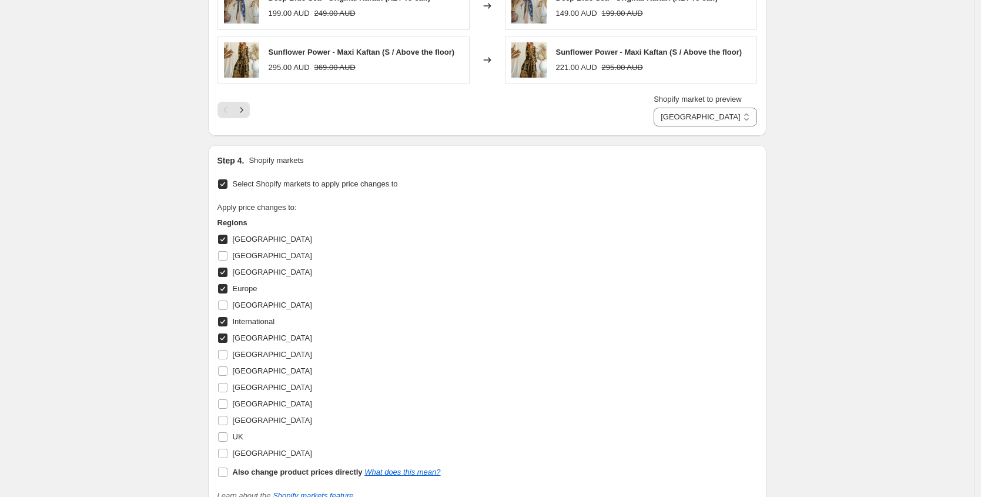
click at [225, 240] on input "[GEOGRAPHIC_DATA]" at bounding box center [222, 239] width 9 height 9
checkbox input "false"
select select "56638275928"
click at [226, 256] on input "[GEOGRAPHIC_DATA]" at bounding box center [222, 255] width 9 height 9
checkbox input "true"
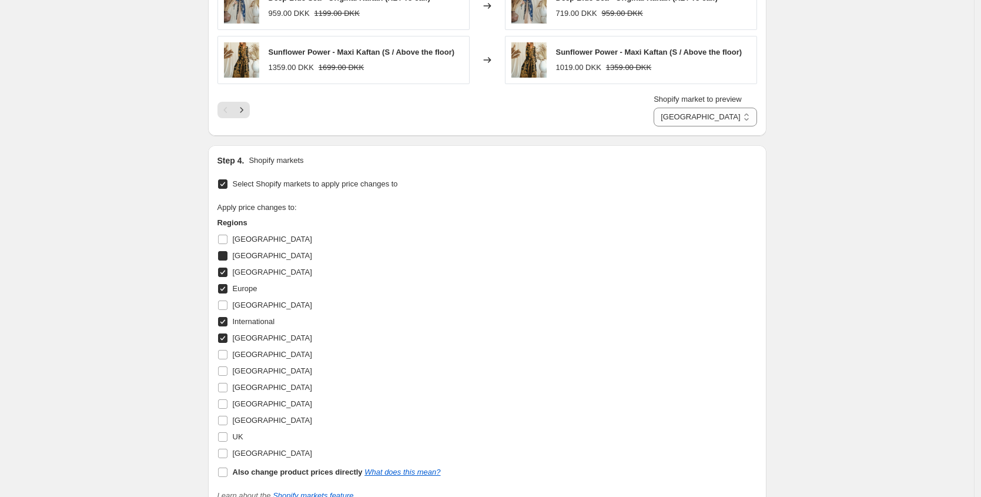
select select "56637751640"
click at [227, 272] on input "[GEOGRAPHIC_DATA]" at bounding box center [222, 272] width 9 height 9
checkbox input "false"
click at [226, 290] on input "Europe" at bounding box center [222, 288] width 9 height 9
checkbox input "false"
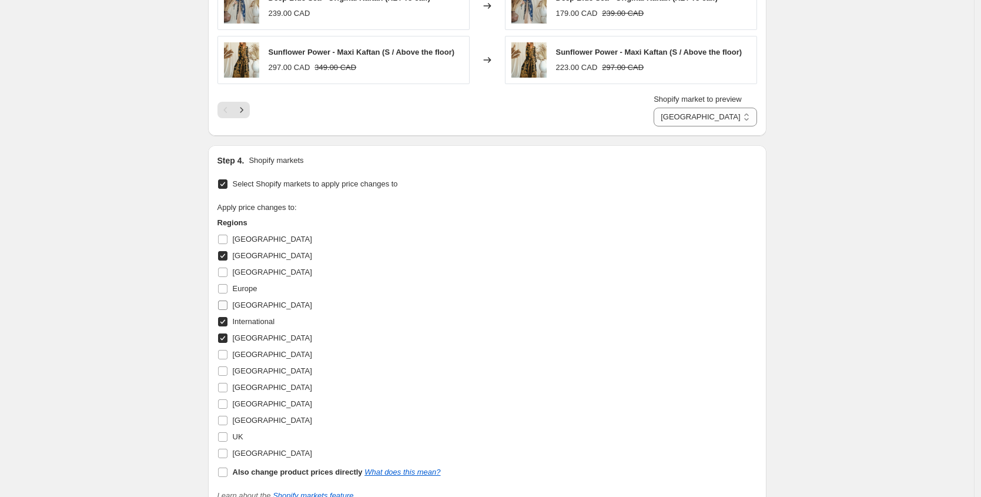
click at [228, 308] on input "[GEOGRAPHIC_DATA]" at bounding box center [222, 304] width 9 height 9
checkbox input "true"
click at [228, 320] on input "International" at bounding box center [222, 321] width 9 height 9
checkbox input "false"
click at [228, 337] on input "[GEOGRAPHIC_DATA]" at bounding box center [222, 337] width 9 height 9
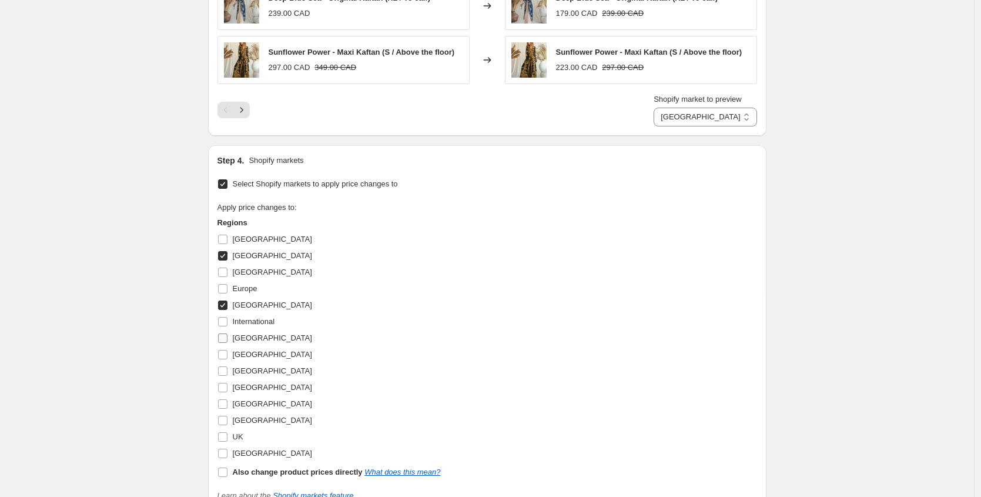
checkbox input "false"
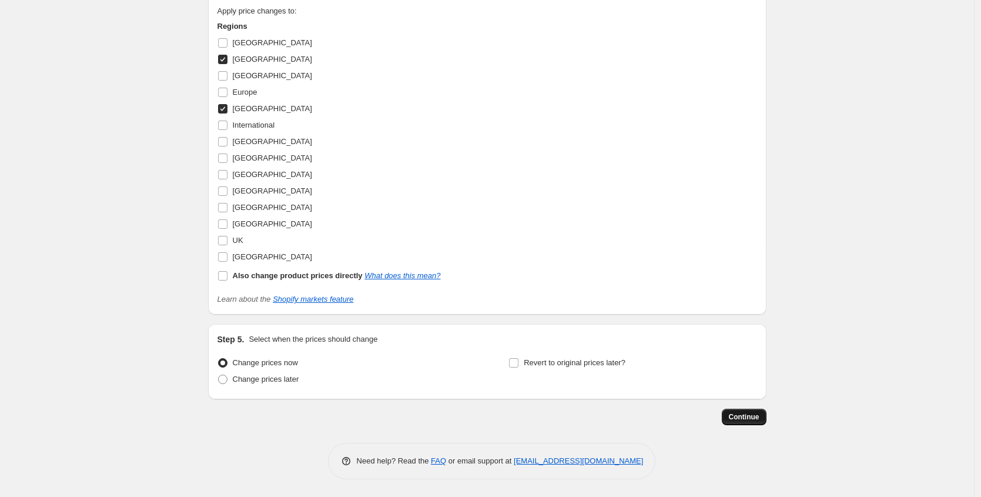
click at [730, 417] on button "Continue" at bounding box center [744, 417] width 45 height 16
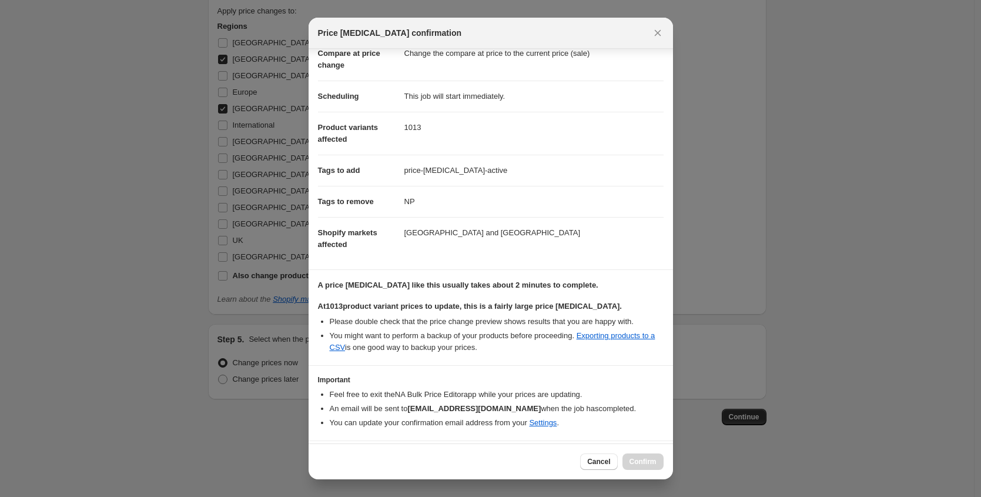
scroll to position [96, 0]
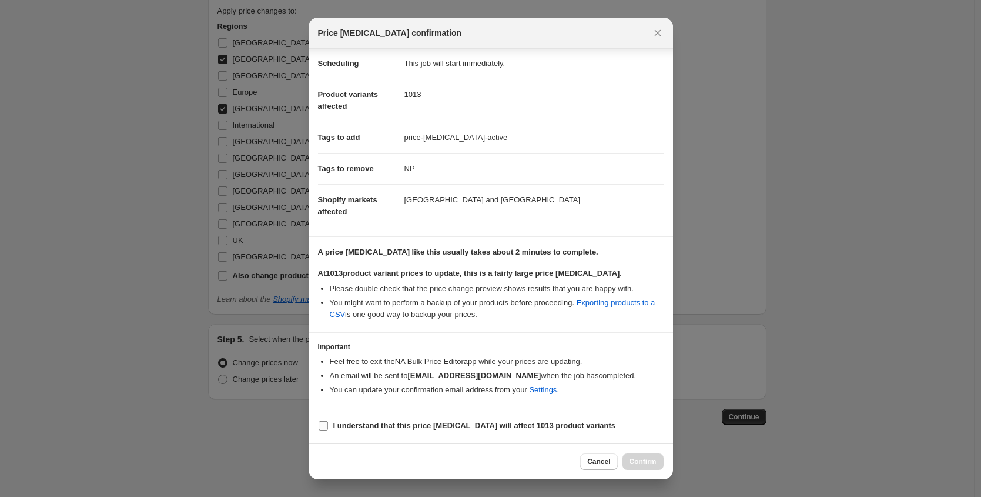
click at [390, 429] on b "I understand that this price change job will affect 1013 product variants" at bounding box center [474, 425] width 283 height 9
click at [328, 429] on input "I understand that this price change job will affect 1013 product variants" at bounding box center [323, 425] width 9 height 9
checkbox input "true"
click at [644, 455] on button "Confirm" at bounding box center [643, 461] width 41 height 16
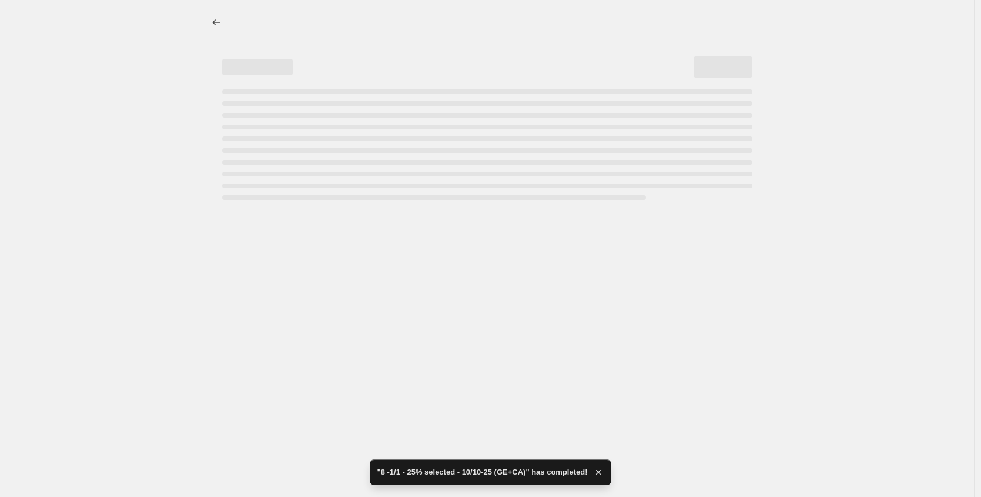
select select "percentage"
select select "tag"
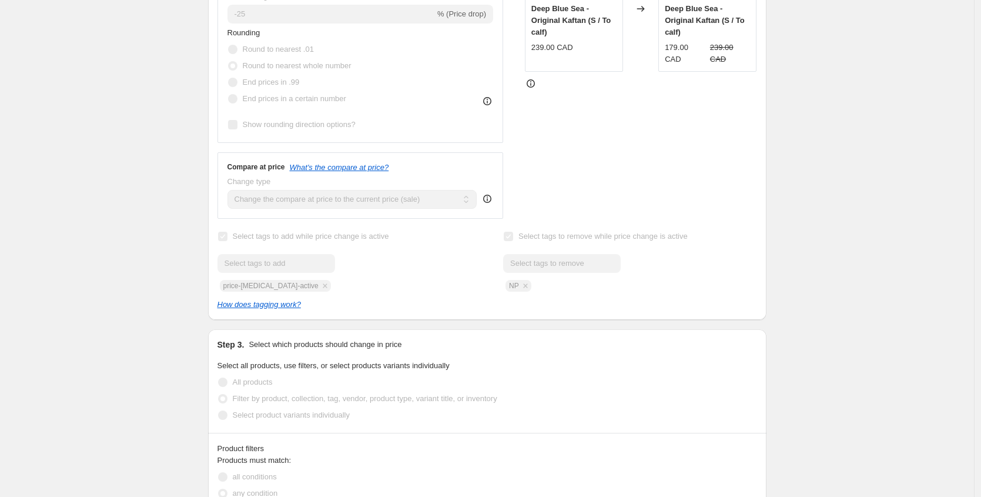
scroll to position [0, 0]
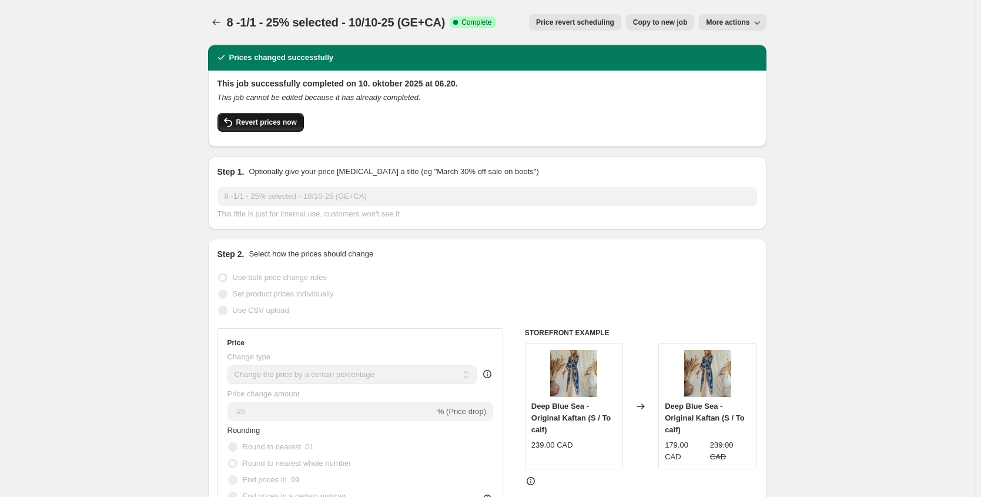
click at [275, 122] on span "Revert prices now" at bounding box center [266, 122] width 61 height 9
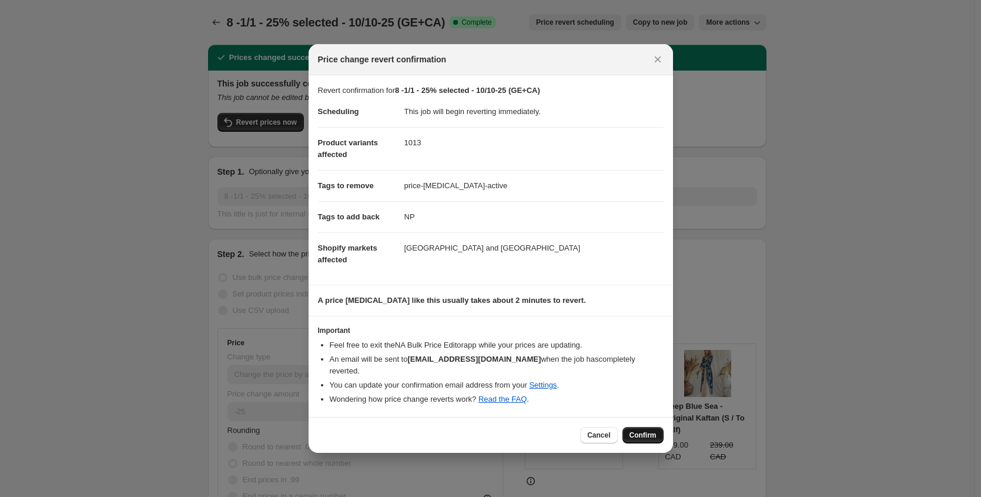
click at [638, 430] on span "Confirm" at bounding box center [643, 434] width 27 height 9
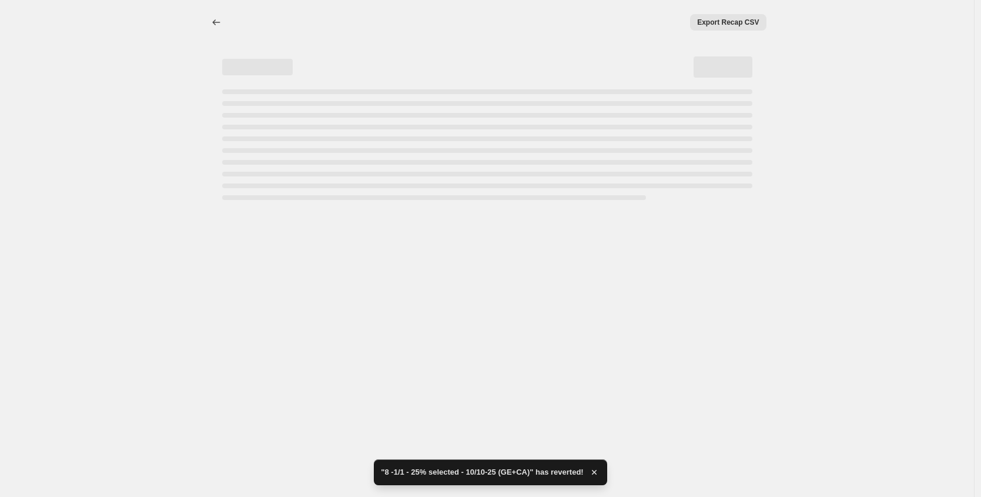
select select "percentage"
select select "tag"
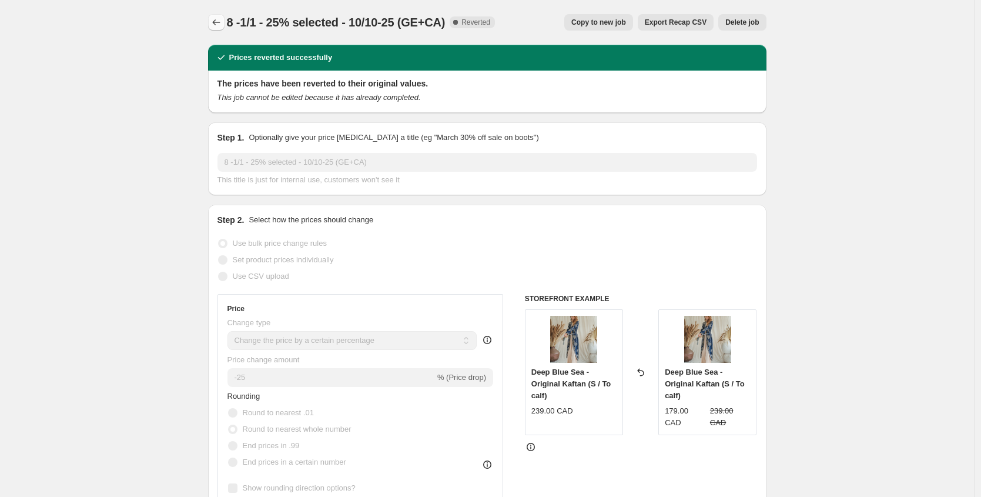
click at [222, 22] on icon "Price change jobs" at bounding box center [216, 22] width 12 height 12
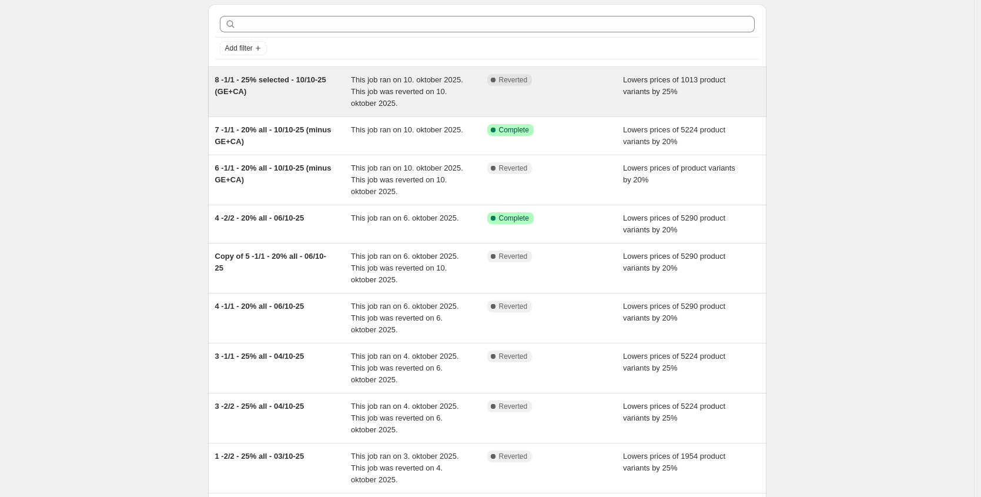
scroll to position [42, 0]
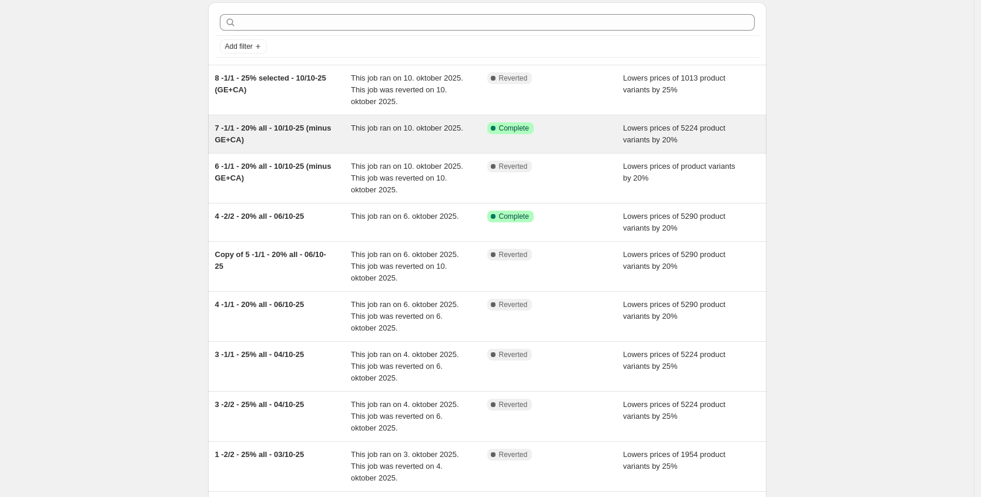
click at [296, 132] on span "7 -1/1 - 20% all - 10/10-25 (minus GE+CA)" at bounding box center [273, 133] width 116 height 21
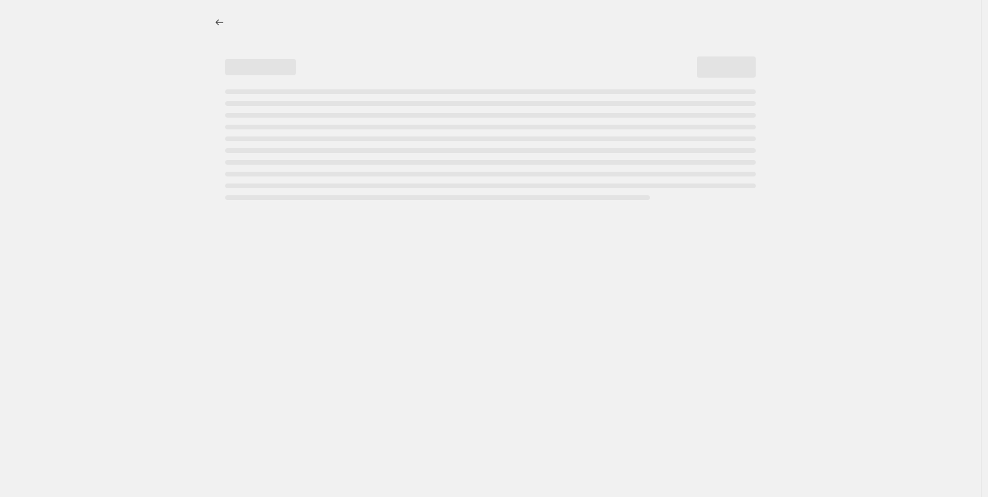
select select "percentage"
select select "tag"
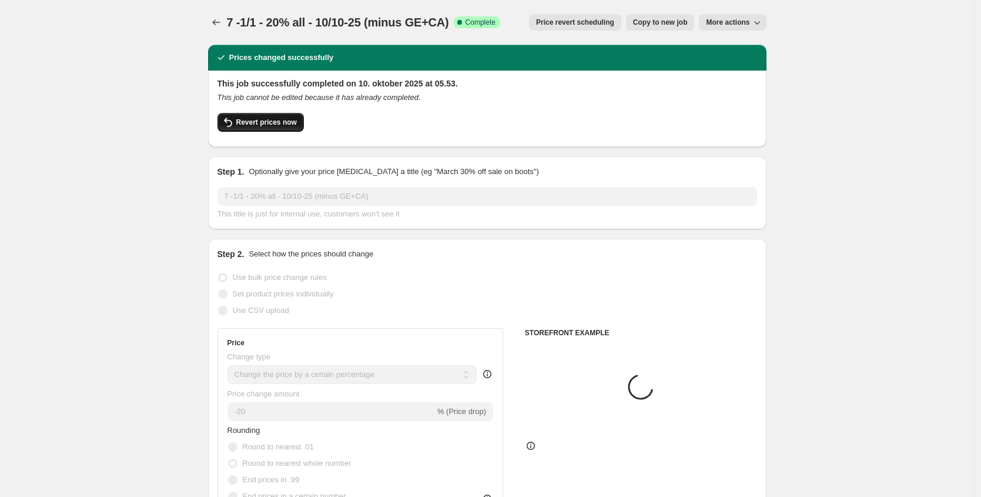
click at [272, 125] on span "Revert prices now" at bounding box center [266, 122] width 61 height 9
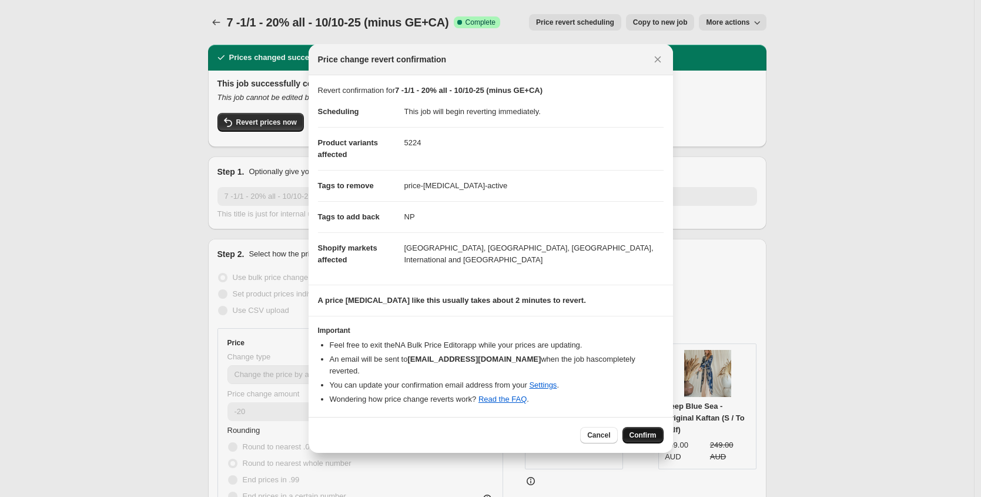
click at [646, 427] on button "Confirm" at bounding box center [643, 435] width 41 height 16
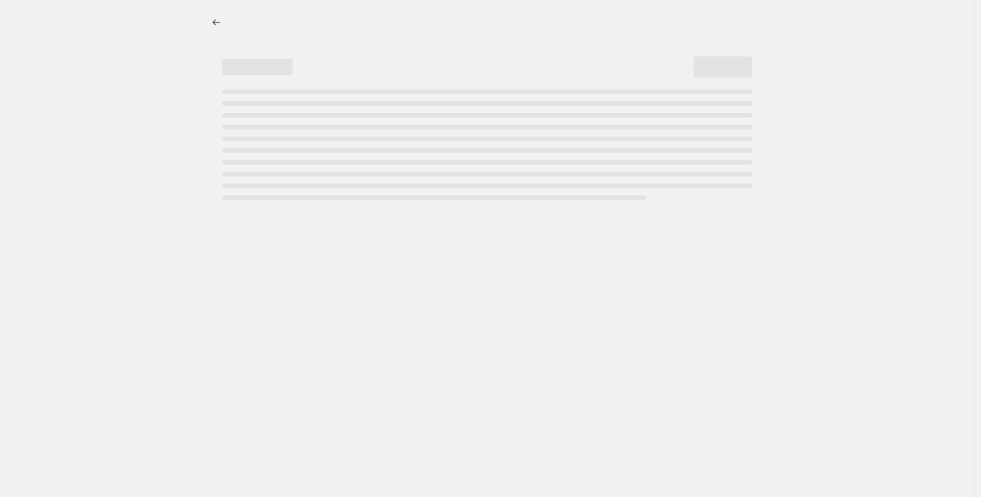
select select "percentage"
select select "tag"
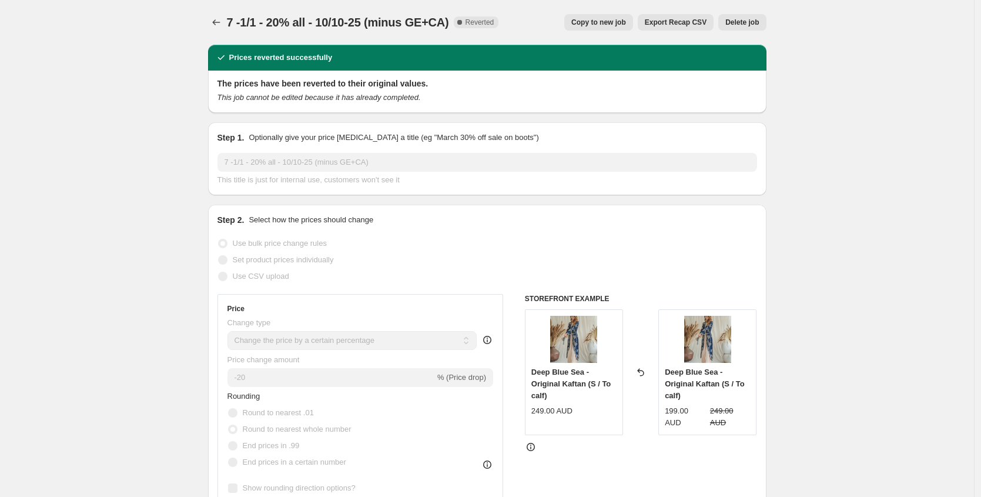
click at [602, 21] on span "Copy to new job" at bounding box center [598, 22] width 55 height 9
select select "percentage"
select select "tag"
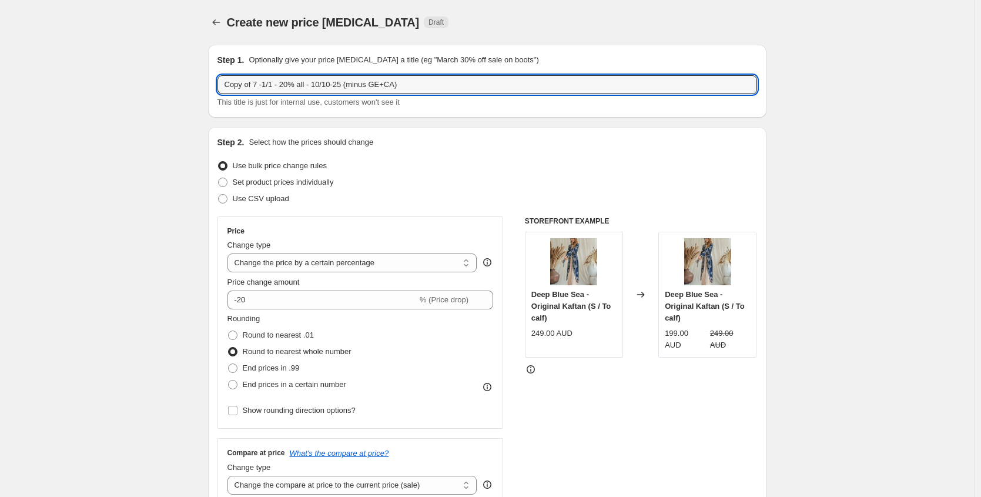
drag, startPoint x: 263, startPoint y: 83, endPoint x: 186, endPoint y: 82, distance: 77.0
click at [360, 86] on input "8 -1/1 - 20% all - 10/10-25 (minus GE+CA)" at bounding box center [488, 84] width 540 height 19
type input "8 -1/1 - 20% all - 10/10-25 (minus CA+UK)"
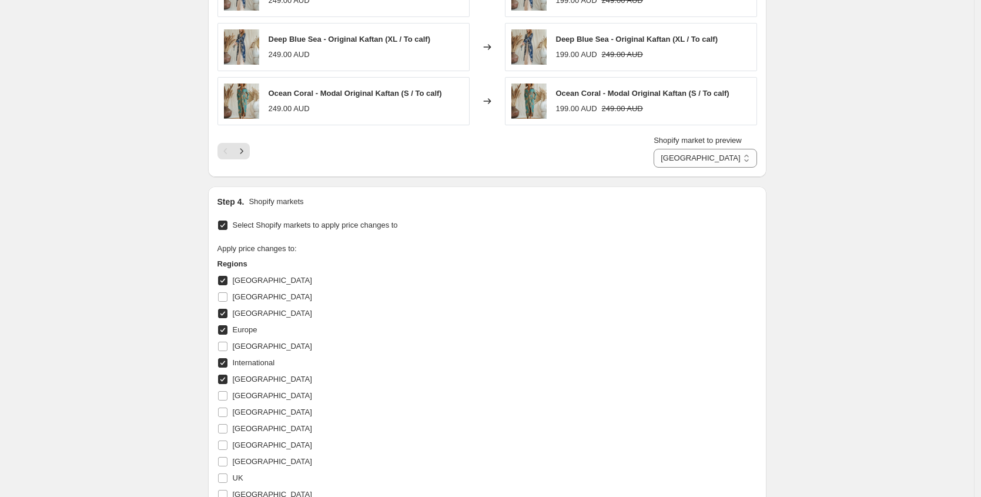
scroll to position [1034, 0]
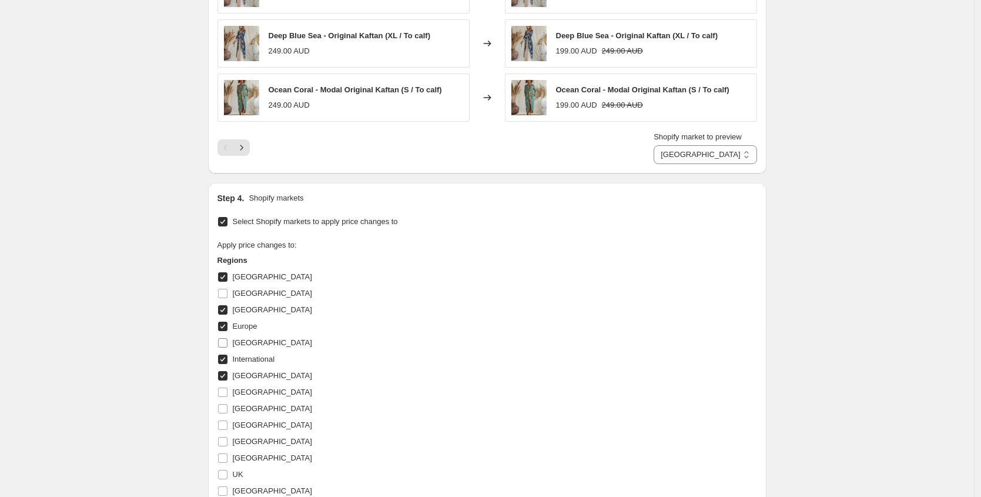
click at [225, 346] on input "[GEOGRAPHIC_DATA]" at bounding box center [222, 342] width 9 height 9
checkbox input "true"
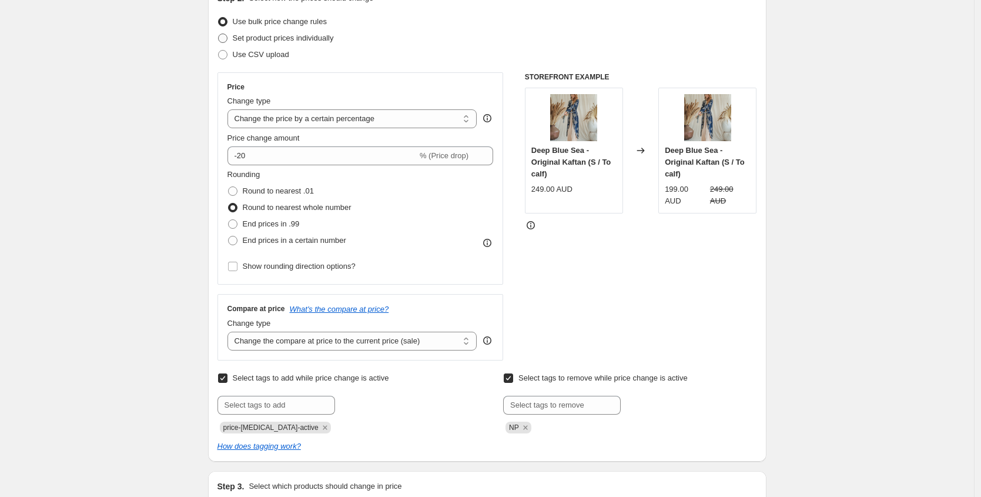
scroll to position [0, 0]
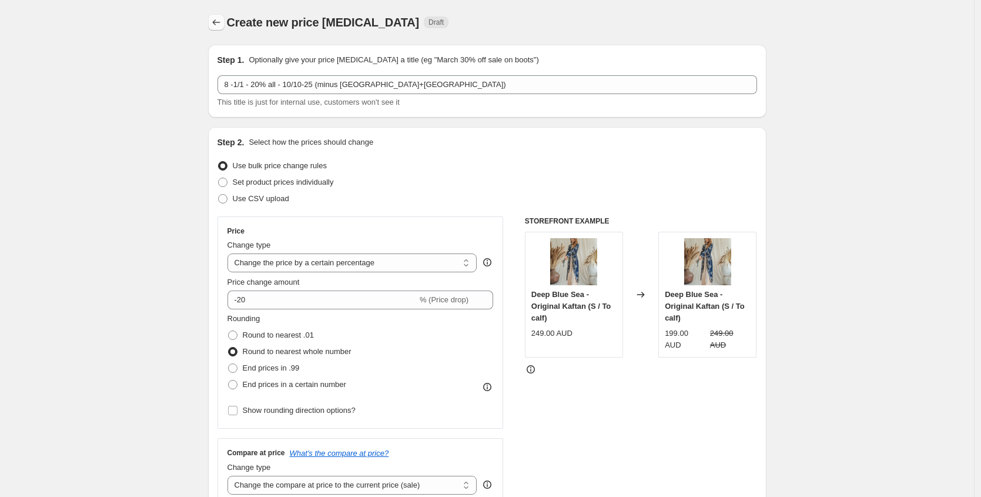
click at [220, 22] on icon "Price change jobs" at bounding box center [216, 22] width 8 height 6
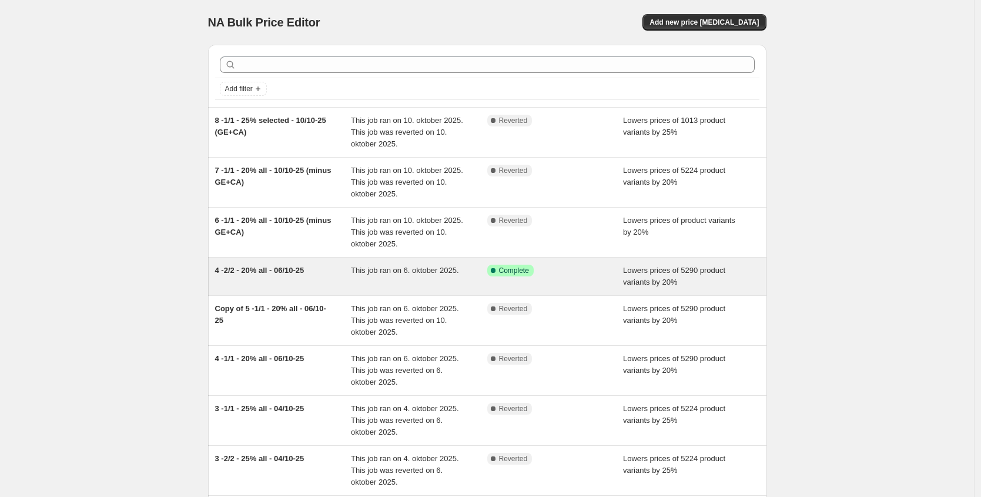
click at [300, 279] on div "4 -2/2 - 20% all - 06/10-25" at bounding box center [283, 277] width 136 height 24
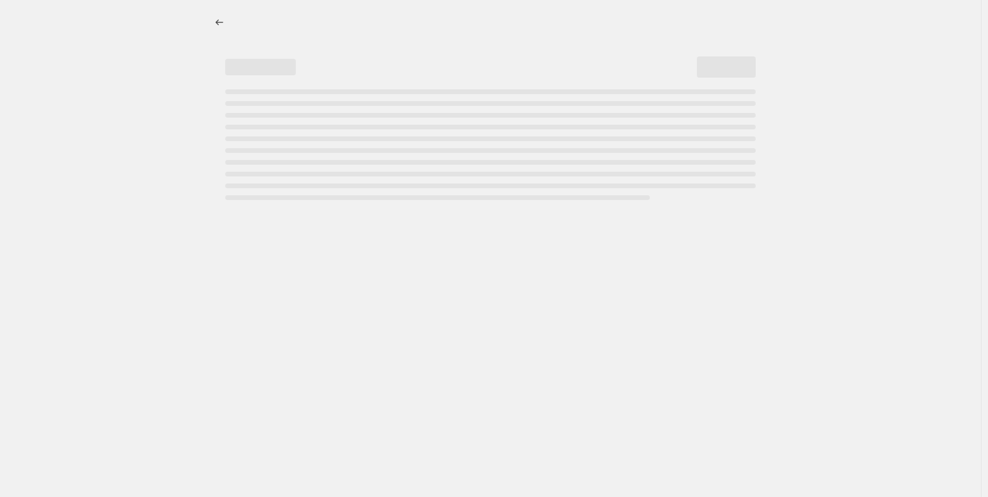
select select "percentage"
select select "tag"
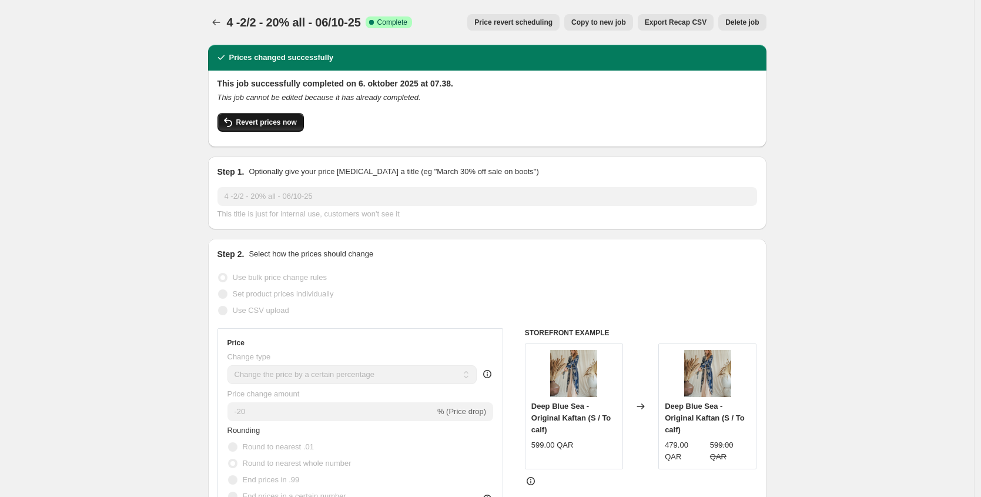
click at [228, 122] on icon "button" at bounding box center [228, 122] width 14 height 14
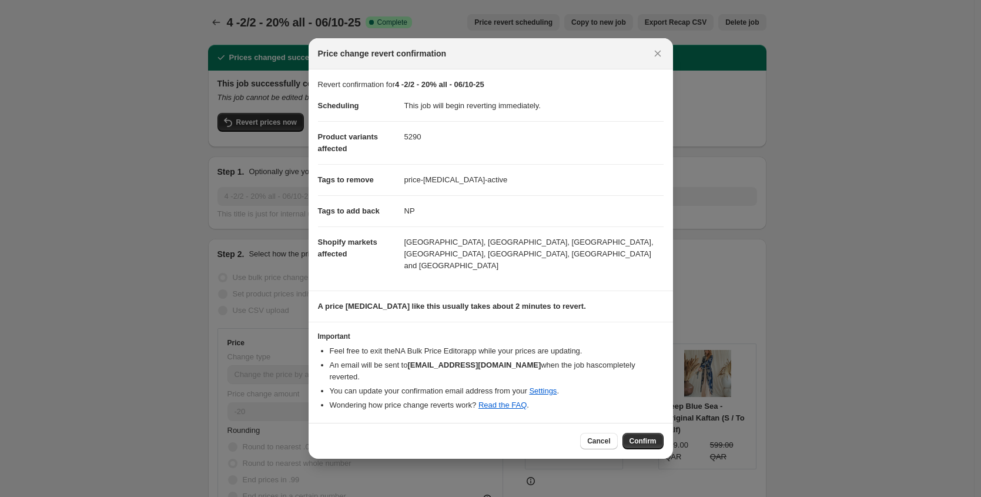
click at [646, 423] on div "Cancel Confirm" at bounding box center [491, 441] width 365 height 36
click at [646, 433] on button "Confirm" at bounding box center [643, 441] width 41 height 16
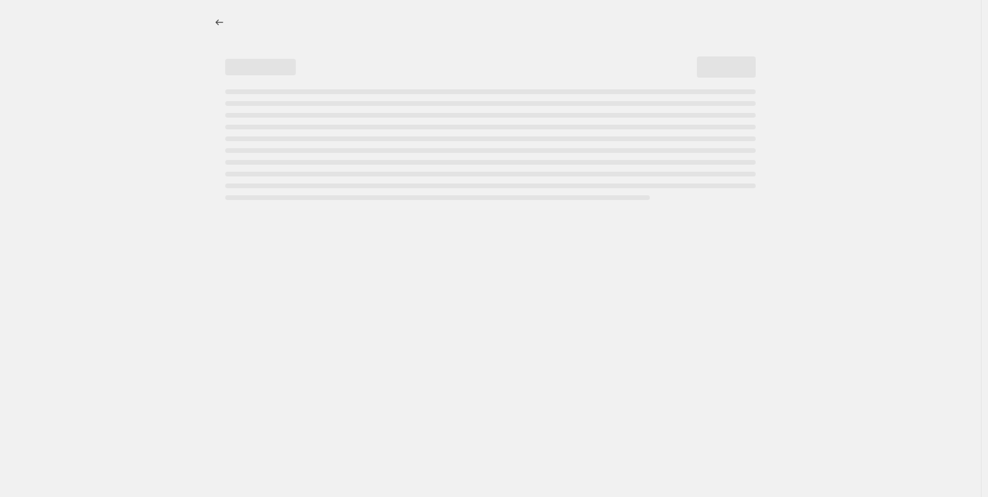
select select "percentage"
select select "tag"
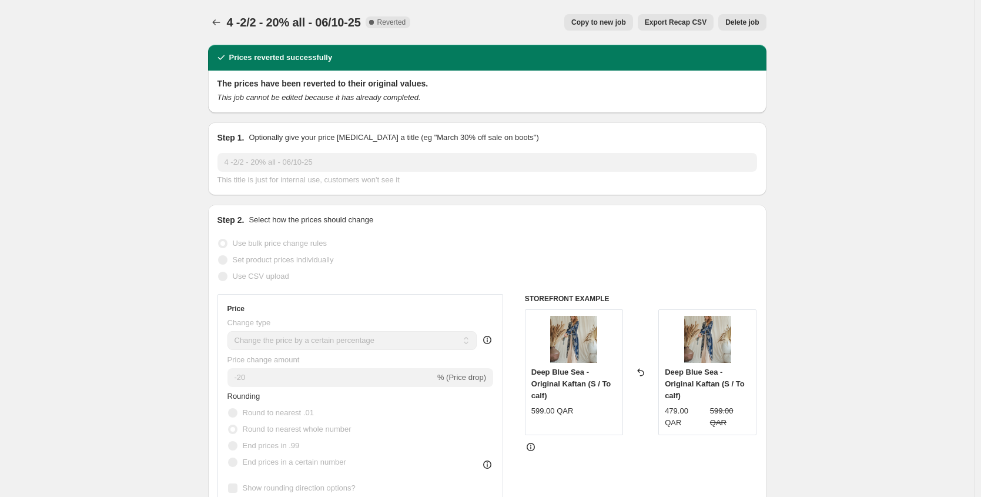
click at [585, 19] on span "Copy to new job" at bounding box center [598, 22] width 55 height 9
select select "percentage"
select select "tag"
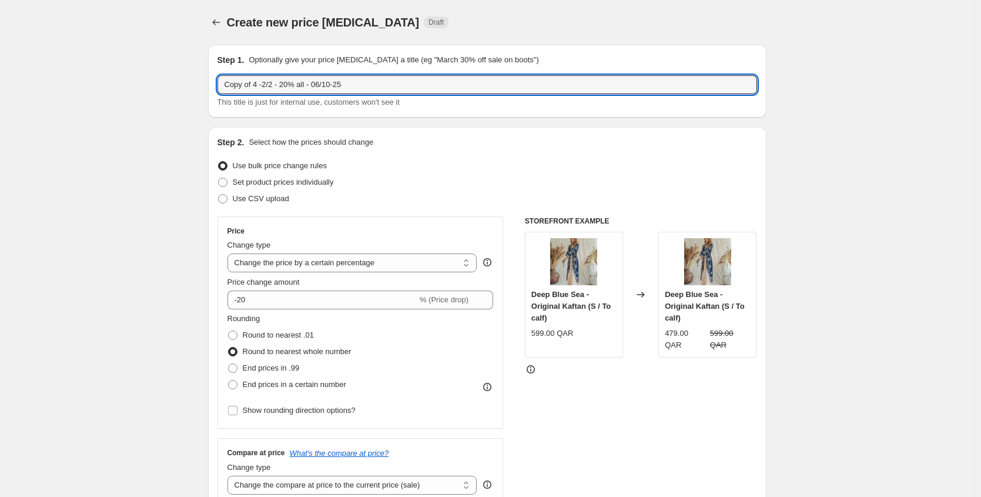
drag, startPoint x: 263, startPoint y: 85, endPoint x: 192, endPoint y: 79, distance: 71.4
click at [250, 82] on input "1 -2/2 - 20% all - 06/10-25" at bounding box center [488, 84] width 540 height 19
click at [282, 85] on input "1 - 20% all - 06/10-25" at bounding box center [488, 84] width 540 height 19
click at [339, 85] on input "1 - 20% all - 06/10-25" at bounding box center [488, 84] width 540 height 19
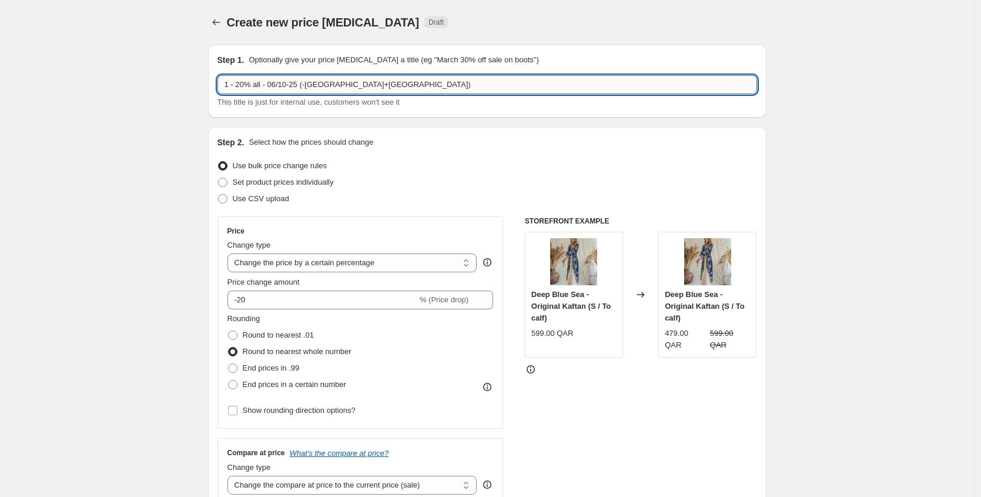
click at [317, 86] on input "1 - 20% all - 06/10-25 (-CA+UK)" at bounding box center [488, 84] width 540 height 19
click at [281, 89] on input "1 - 20% all - 06/10-25 (minus CA+UK)" at bounding box center [488, 84] width 540 height 19
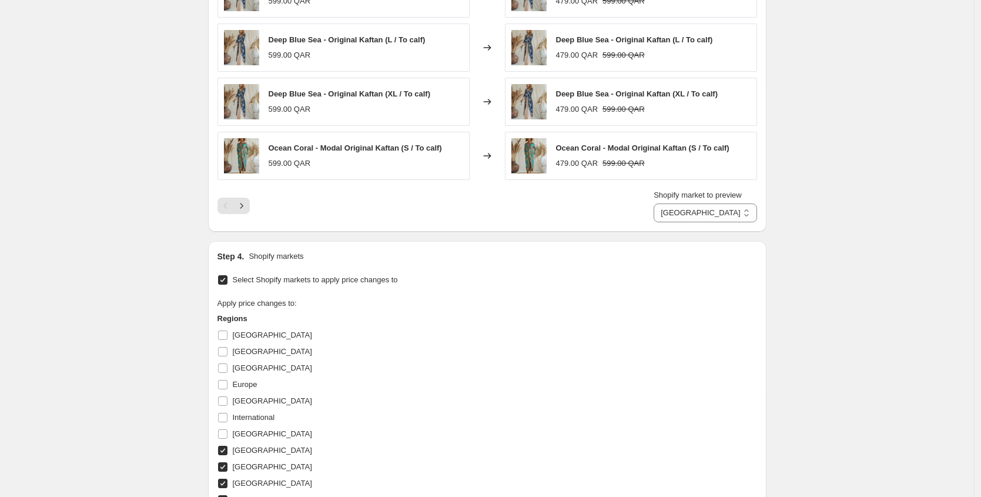
scroll to position [1123, 0]
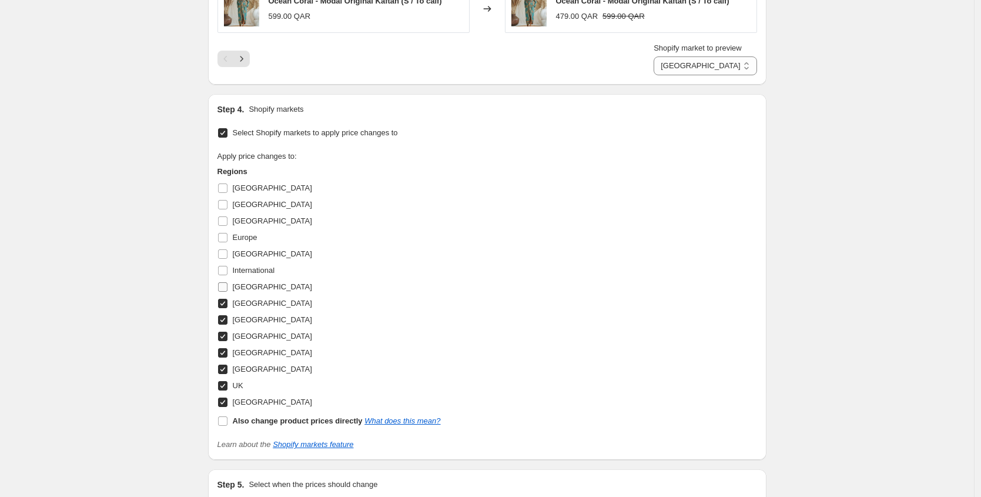
type input "1 - 20% all - 10/10-25 (minus CA+UK)"
click at [232, 286] on label "[GEOGRAPHIC_DATA]" at bounding box center [265, 287] width 95 height 16
click at [228, 286] on input "[GEOGRAPHIC_DATA]" at bounding box center [222, 286] width 9 height 9
checkbox input "true"
select select "56638407000"
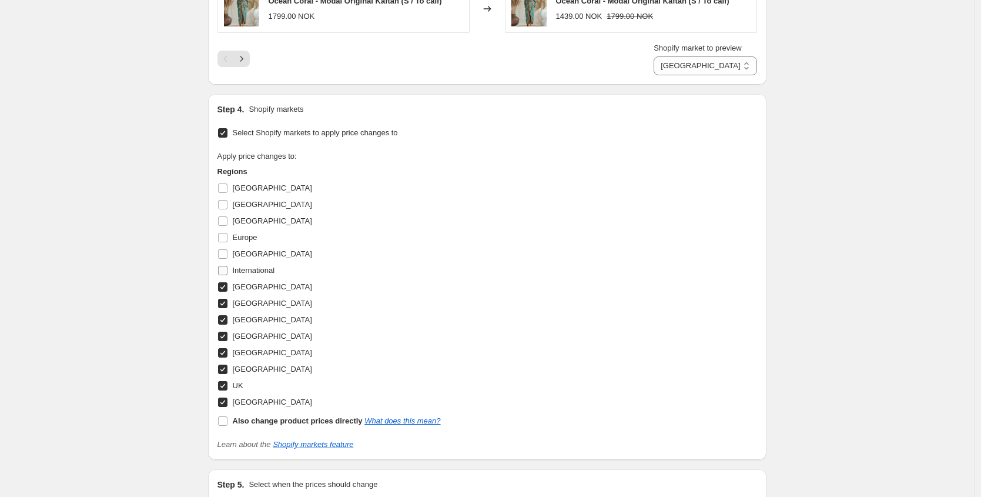
click at [228, 271] on input "International" at bounding box center [222, 270] width 9 height 9
checkbox input "true"
select select "43592417593"
click at [228, 253] on input "[GEOGRAPHIC_DATA]" at bounding box center [222, 253] width 9 height 9
checkbox input "true"
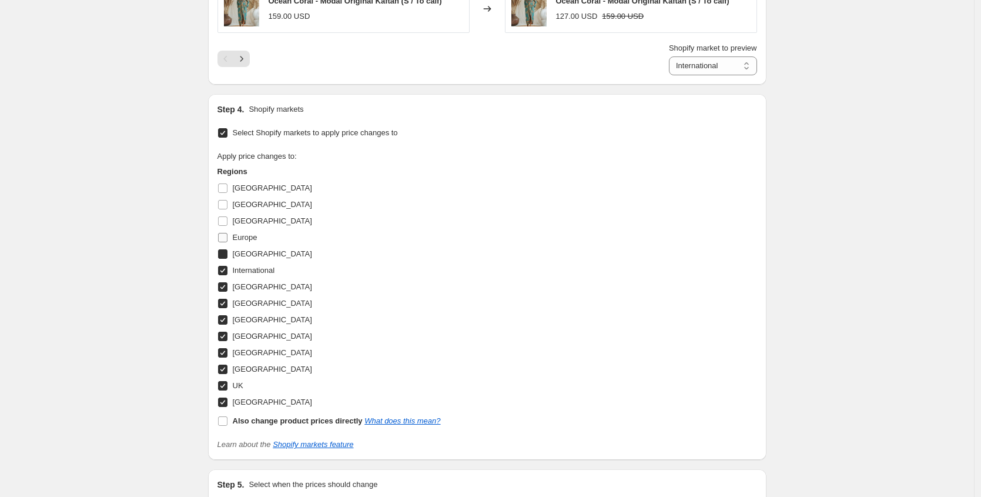
select select "96206160257"
click at [228, 239] on input "Europe" at bounding box center [222, 237] width 9 height 9
checkbox input "true"
select select "55604183384"
click at [228, 220] on input "[GEOGRAPHIC_DATA]" at bounding box center [222, 220] width 9 height 9
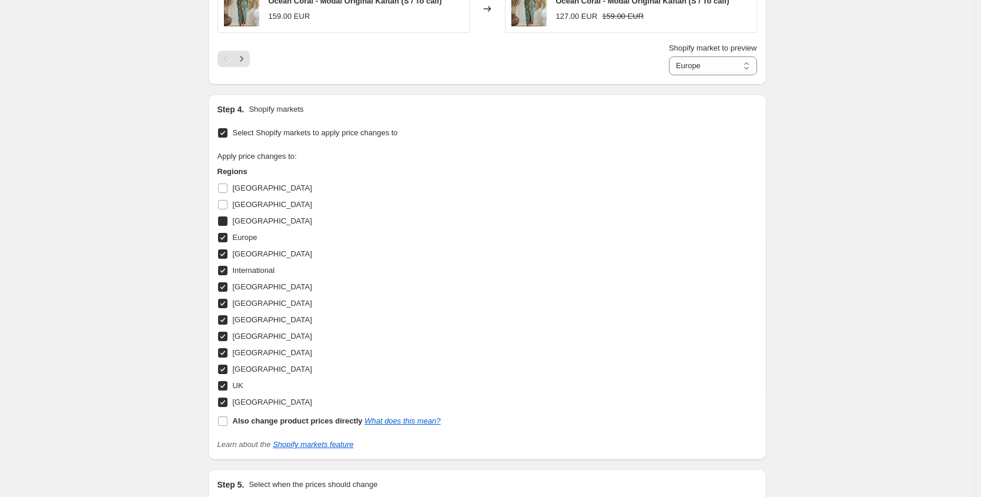
checkbox input "true"
select select "56638275928"
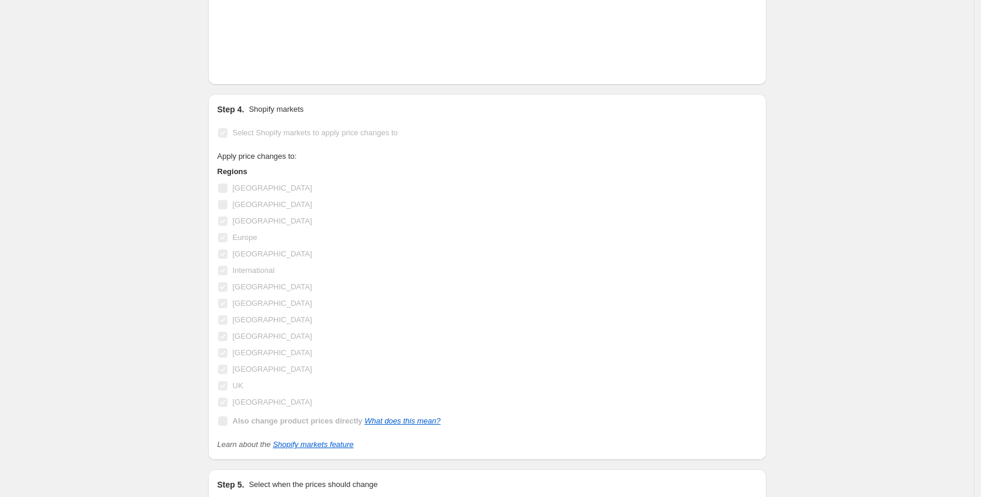
click at [228, 189] on input "[GEOGRAPHIC_DATA]" at bounding box center [222, 187] width 9 height 9
checkbox input "true"
select select "56638996824"
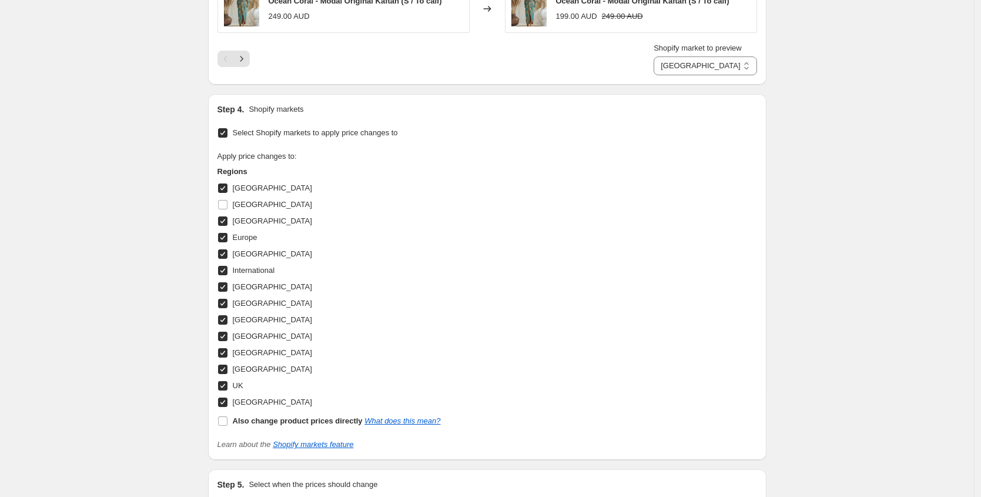
click at [227, 386] on input "UK" at bounding box center [222, 385] width 9 height 9
checkbox input "false"
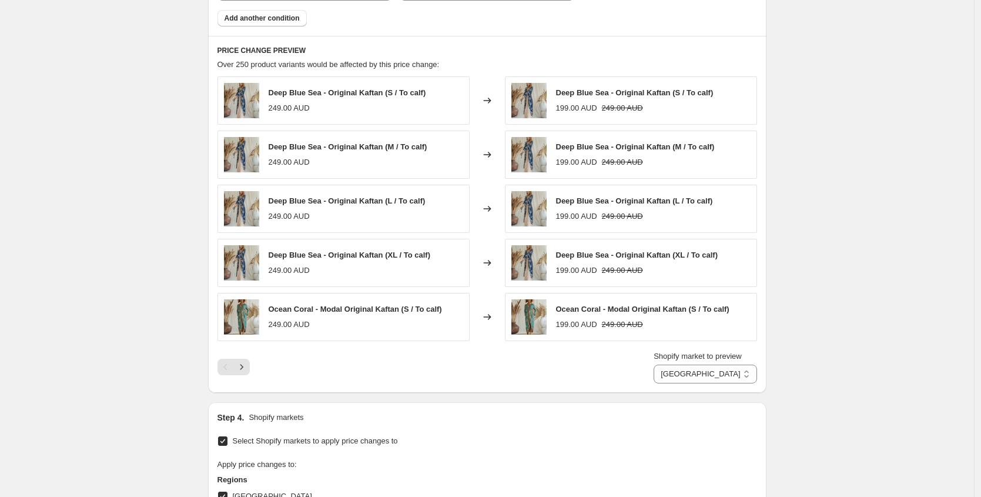
scroll to position [1268, 0]
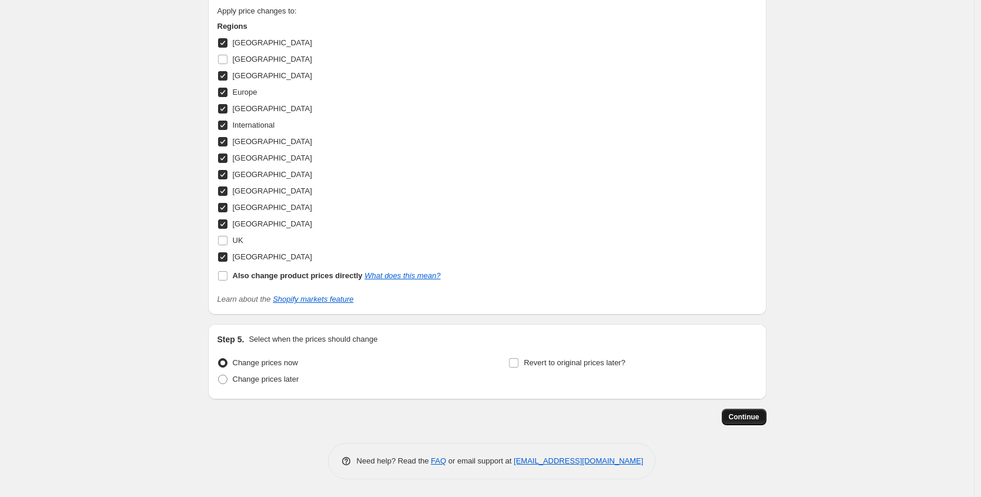
click at [745, 414] on span "Continue" at bounding box center [744, 416] width 31 height 9
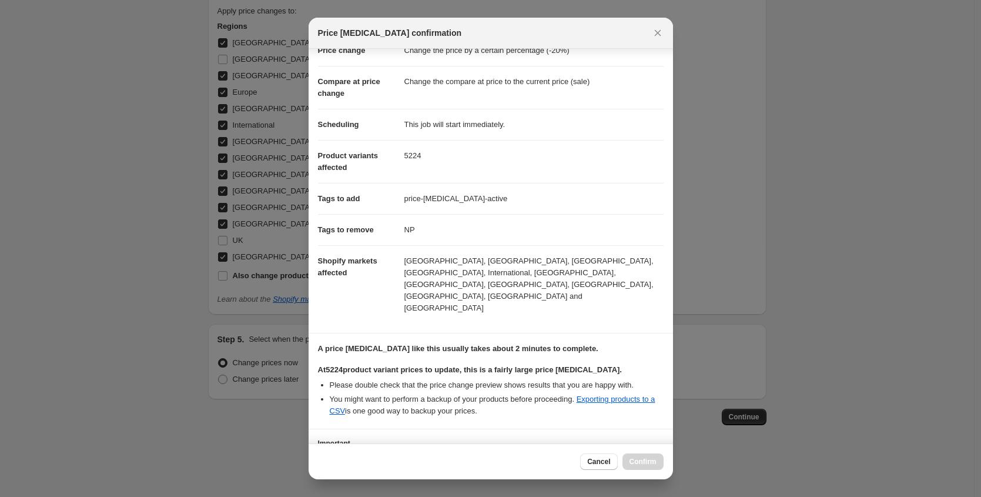
scroll to position [96, 0]
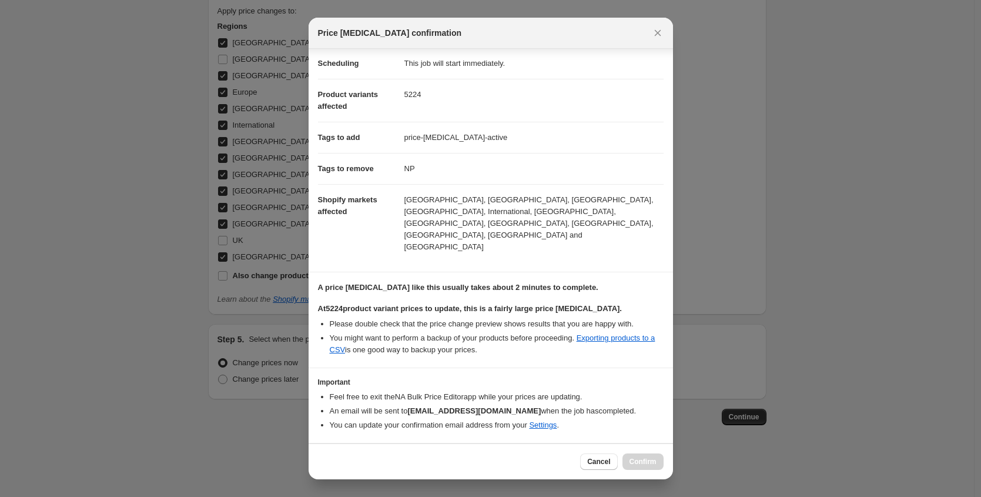
click at [361, 456] on b "I understand that this price change job will affect 5224 product variants" at bounding box center [474, 460] width 283 height 9
click at [328, 456] on input "I understand that this price change job will affect 5224 product variants" at bounding box center [323, 460] width 9 height 9
checkbox input "true"
click at [646, 459] on span "Confirm" at bounding box center [643, 461] width 27 height 9
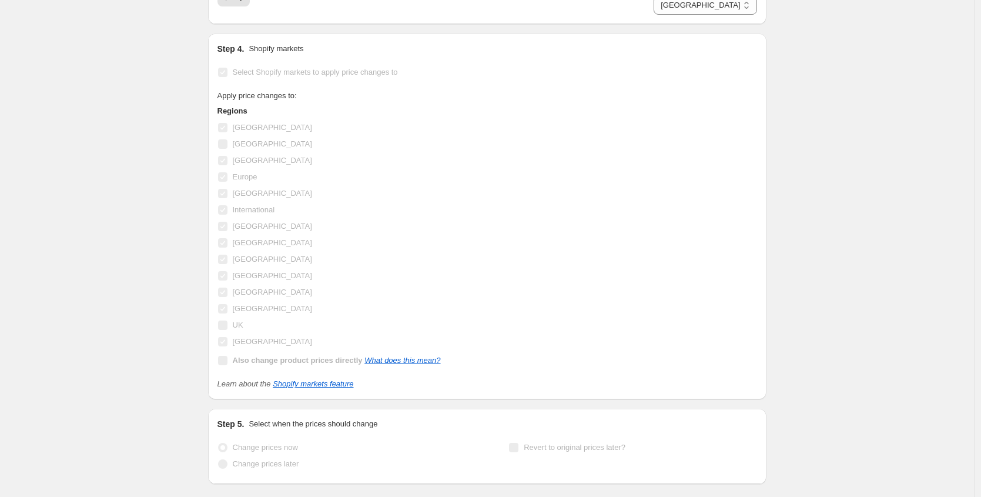
scroll to position [1299, 0]
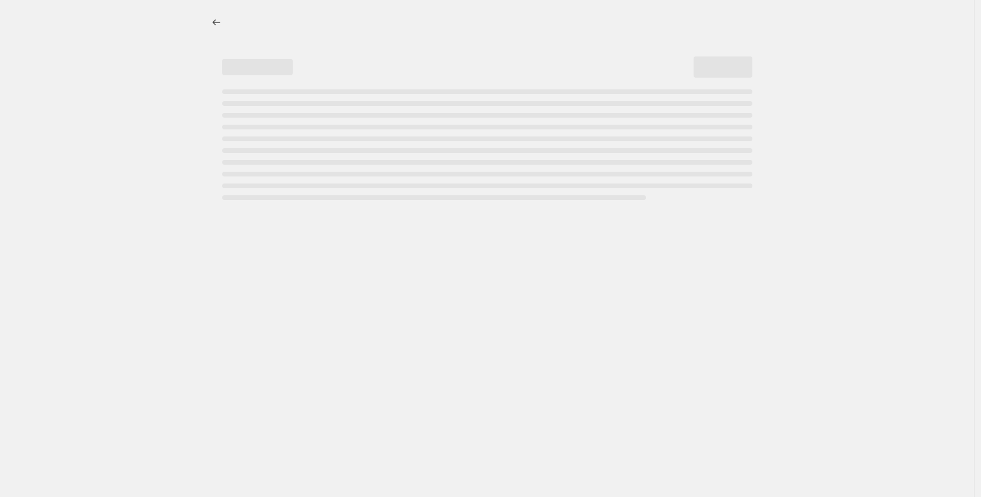
select select "percentage"
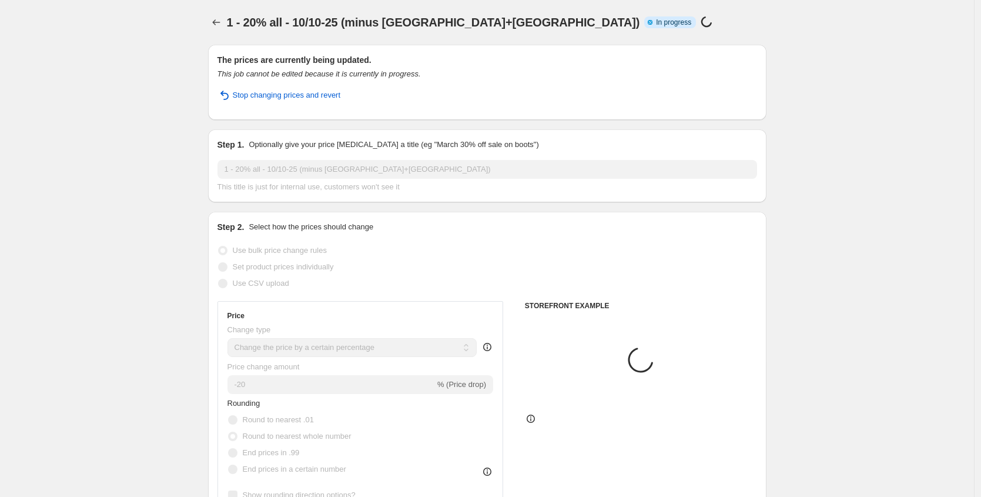
select select "tag"
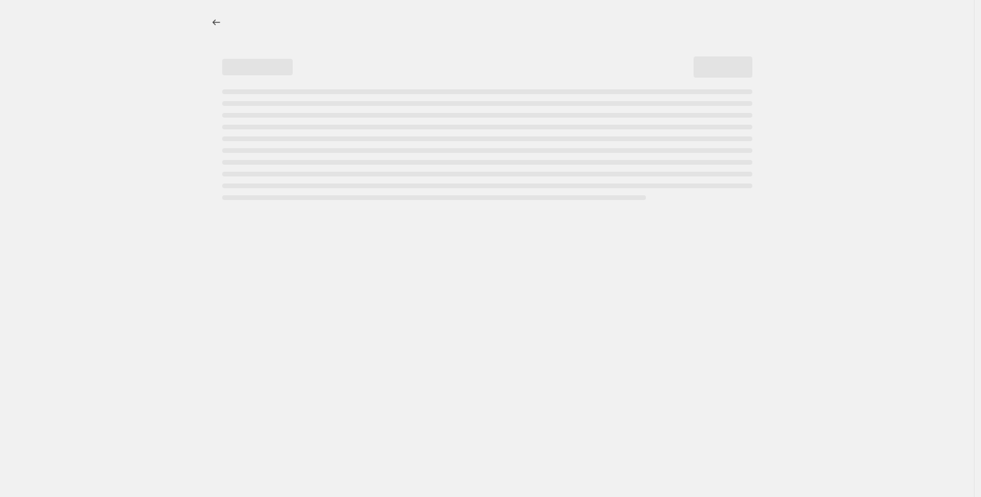
select select "percentage"
select select "tag"
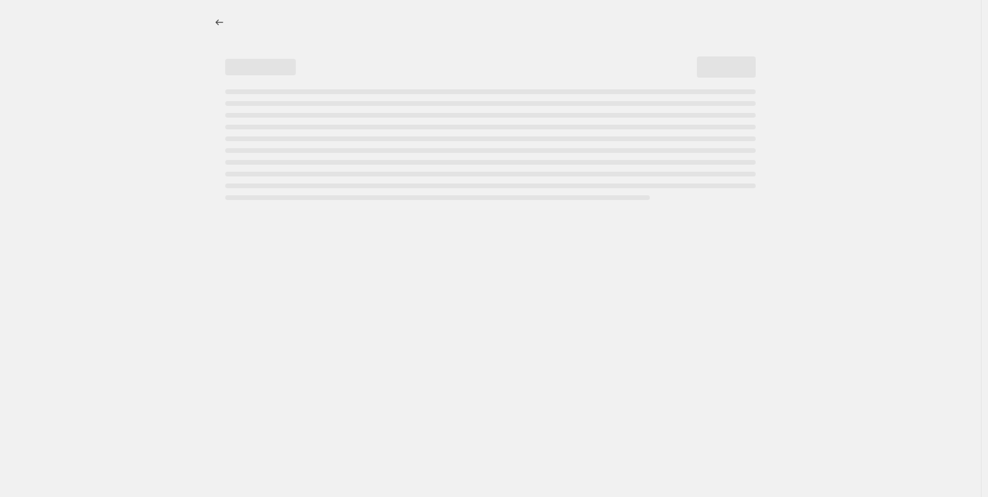
select select "percentage"
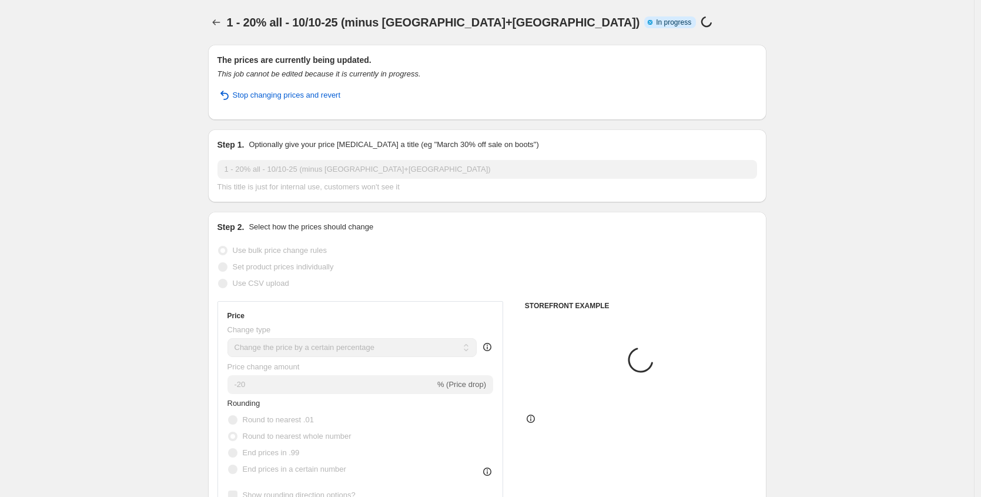
select select "tag"
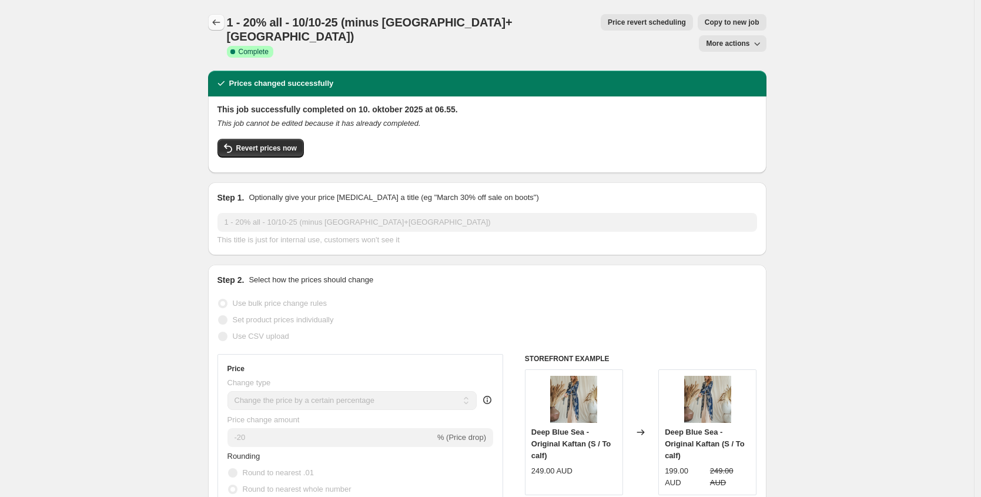
click at [222, 28] on icon "Price change jobs" at bounding box center [216, 22] width 12 height 12
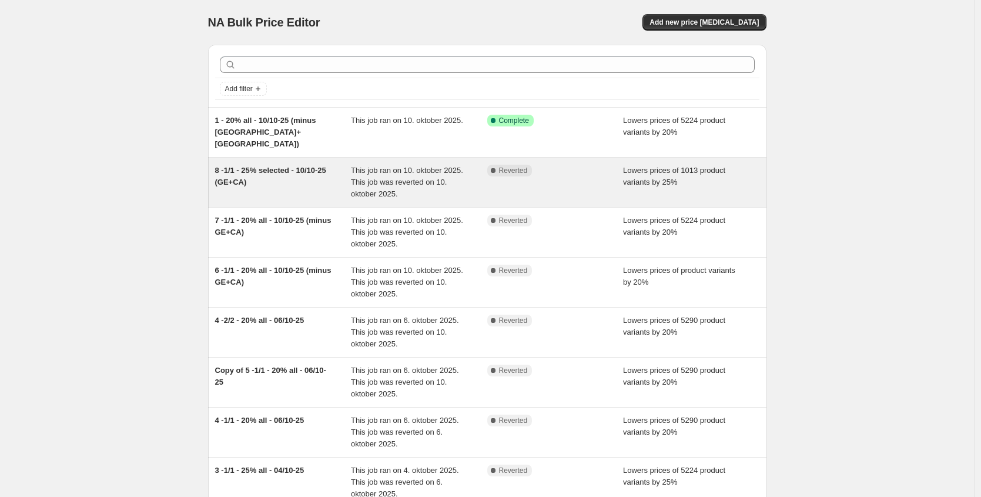
click at [313, 176] on div "8 -1/1 - 25% selected - 10/10-25 (GE+CA)" at bounding box center [283, 182] width 136 height 35
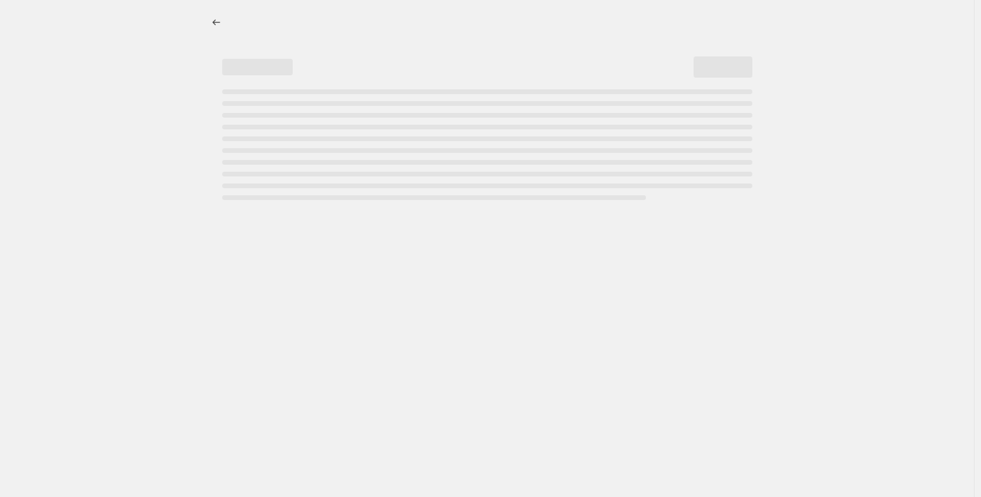
select select "percentage"
select select "tag"
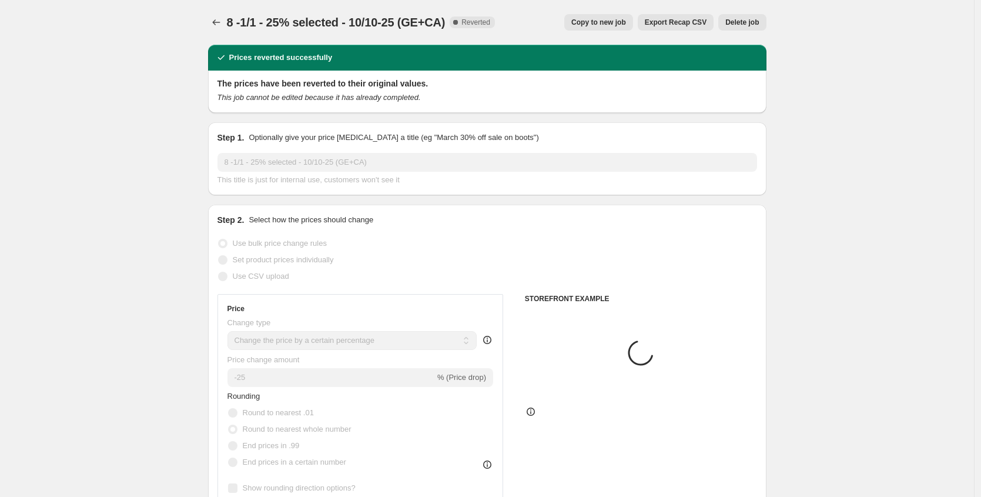
click at [601, 23] on span "Copy to new job" at bounding box center [598, 22] width 55 height 9
select select "percentage"
select select "tag"
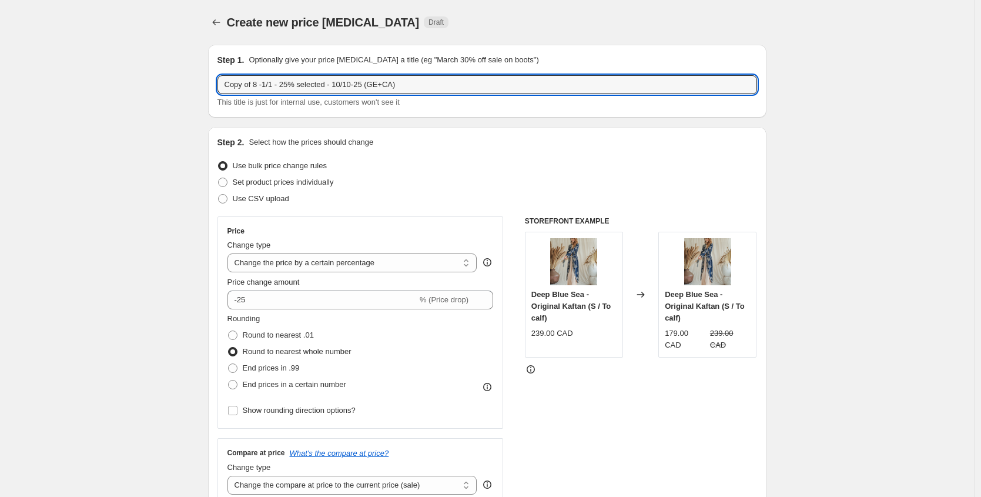
drag, startPoint x: 262, startPoint y: 88, endPoint x: 205, endPoint y: 82, distance: 57.3
click at [252, 84] on input "10 -1/1 - 25% selected - 10/10-25 (GE+CA)" at bounding box center [488, 84] width 540 height 19
click at [347, 86] on input "10 - 25% selected - 10/10-25 (GE+CA)" at bounding box center [488, 84] width 540 height 19
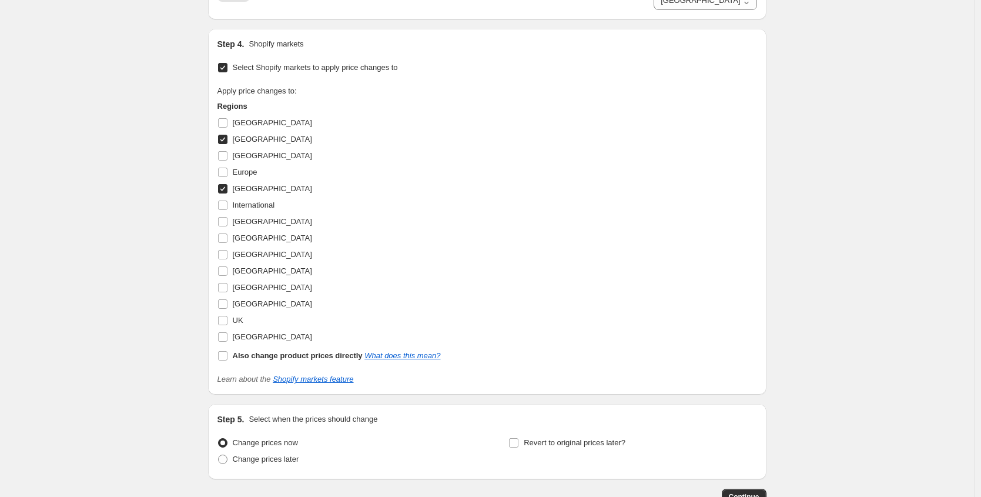
scroll to position [1197, 0]
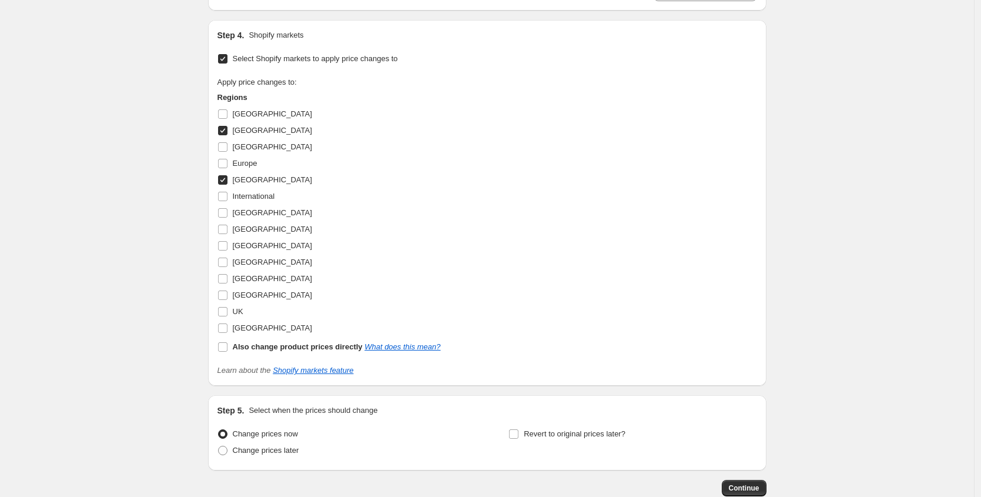
type input "10 - 25% selected - 10/10-25 ([GEOGRAPHIC_DATA]+[GEOGRAPHIC_DATA])"
click at [225, 177] on input "[GEOGRAPHIC_DATA]" at bounding box center [222, 179] width 9 height 9
checkbox input "false"
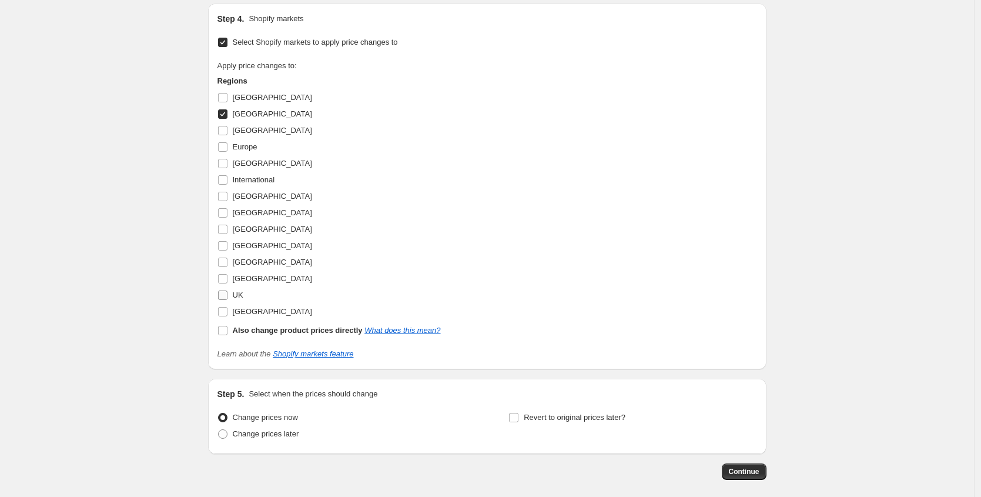
click at [228, 292] on input "UK" at bounding box center [222, 294] width 9 height 9
checkbox input "true"
click at [735, 469] on span "Continue" at bounding box center [744, 471] width 31 height 9
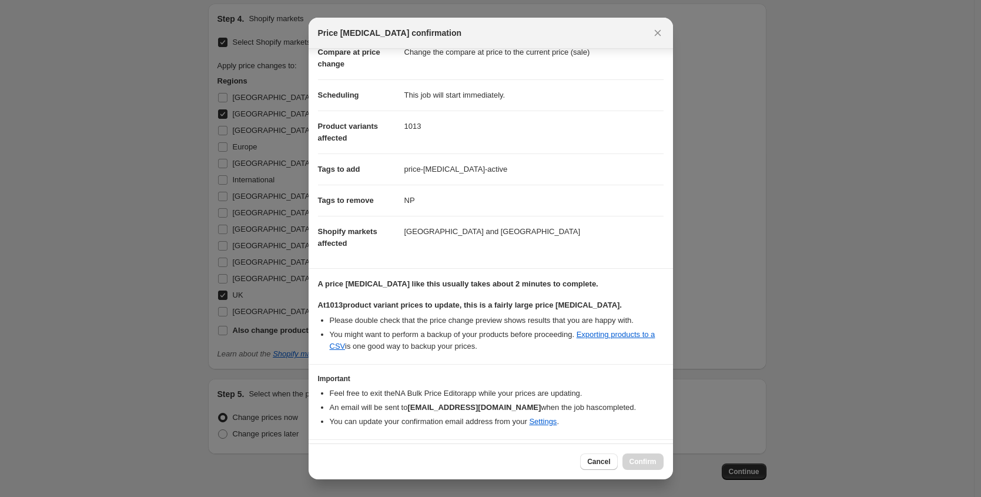
scroll to position [96, 0]
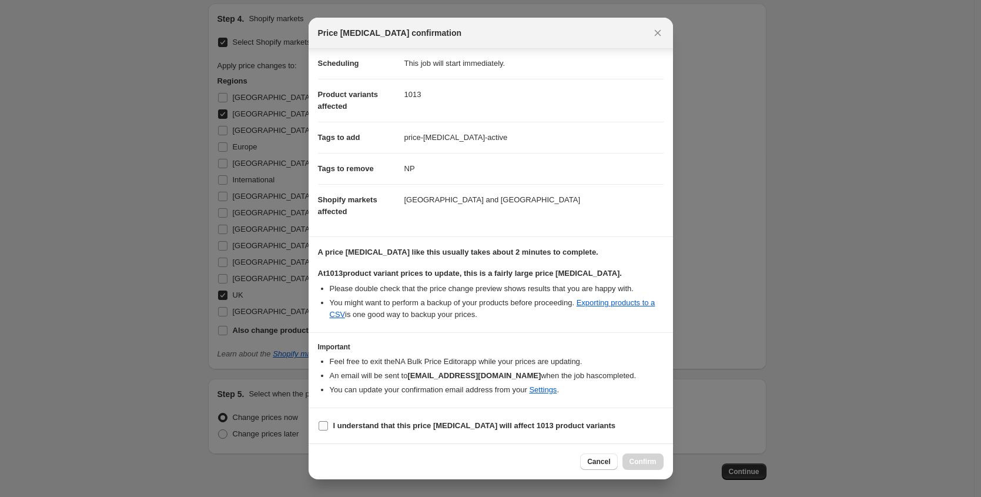
click at [396, 430] on span "I understand that this price change job will affect 1013 product variants" at bounding box center [474, 426] width 283 height 12
click at [328, 430] on input "I understand that this price change job will affect 1013 product variants" at bounding box center [323, 425] width 9 height 9
checkbox input "true"
click at [650, 460] on span "Confirm" at bounding box center [643, 461] width 27 height 9
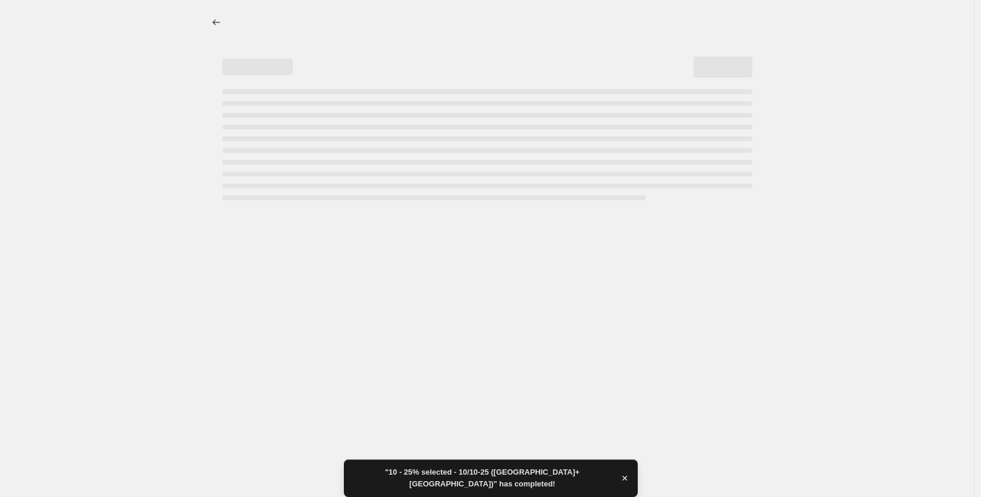
select select "percentage"
select select "tag"
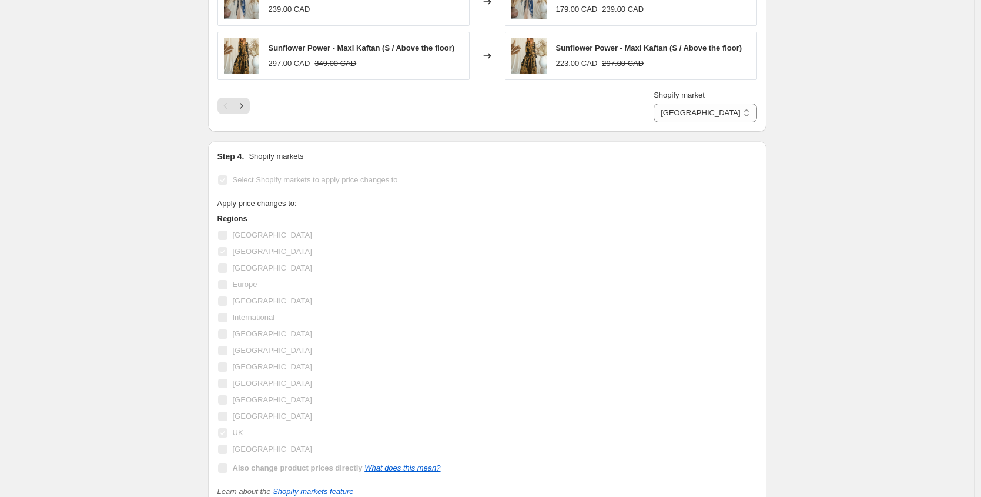
scroll to position [0, 0]
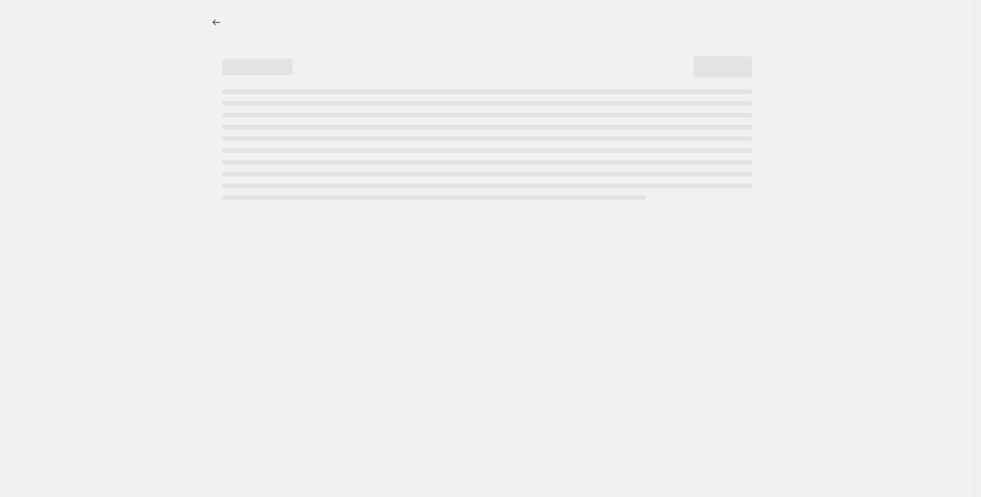
select select "percentage"
select select "tag"
select select "percentage"
select select "tag"
